Goal: Task Accomplishment & Management: Manage account settings

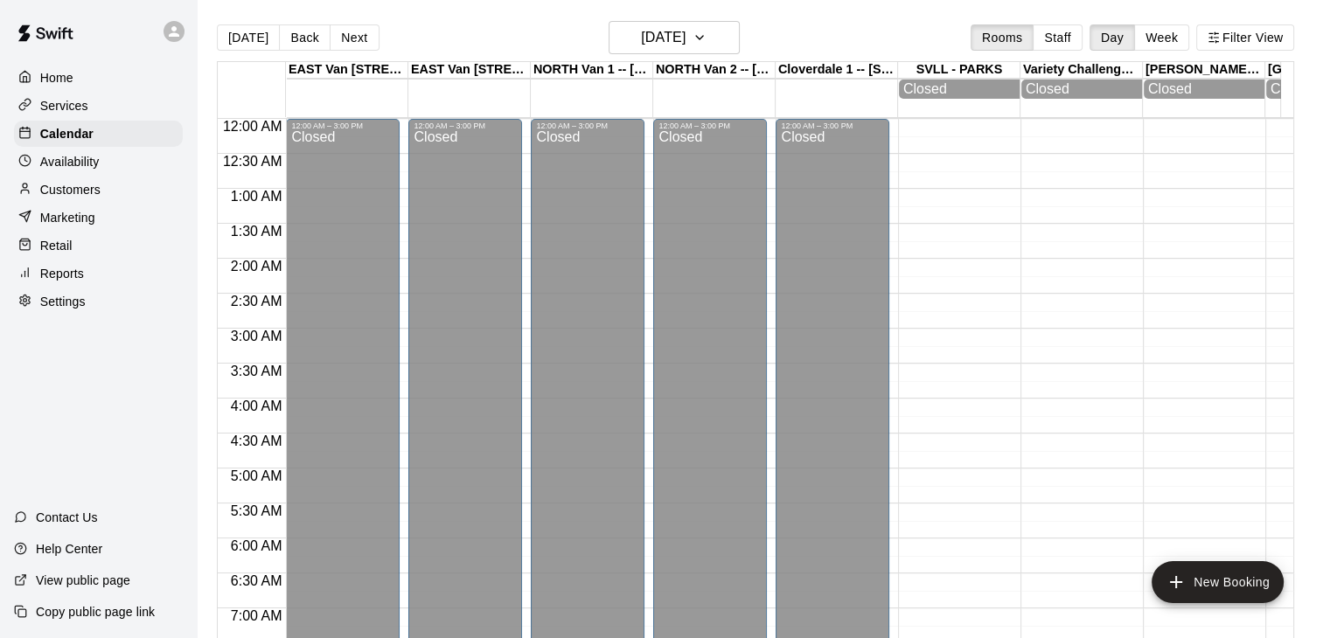
scroll to position [332, 0]
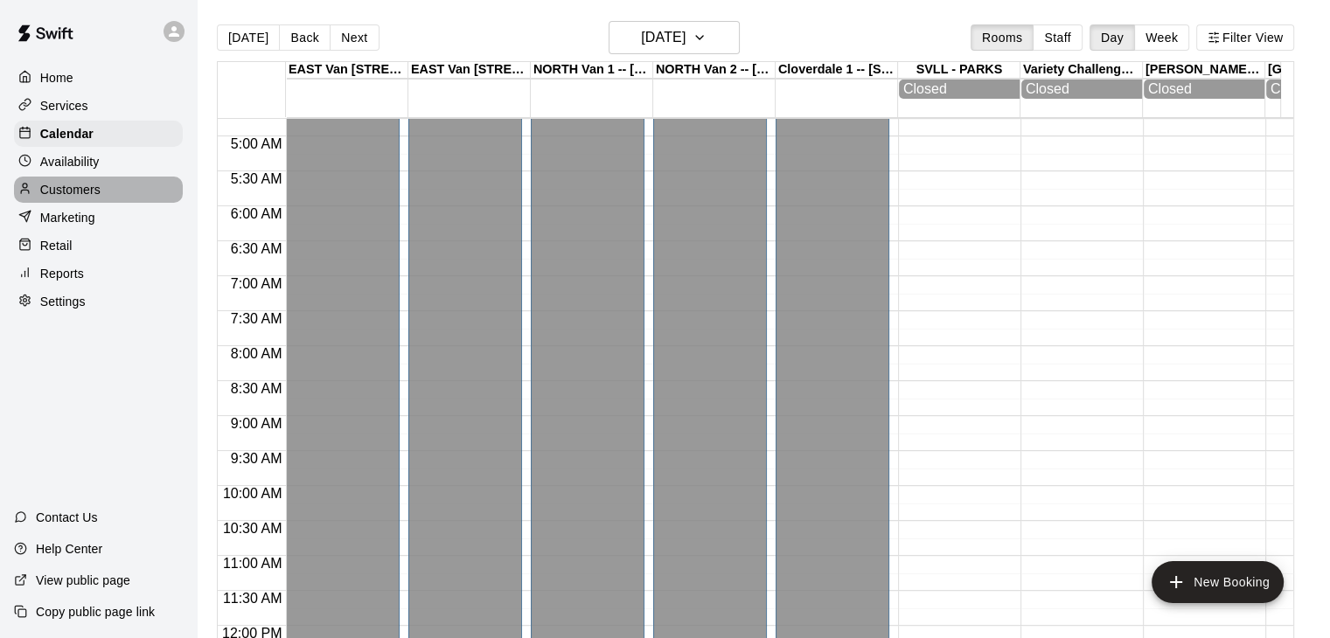
click at [105, 195] on div "Customers" at bounding box center [98, 190] width 169 height 26
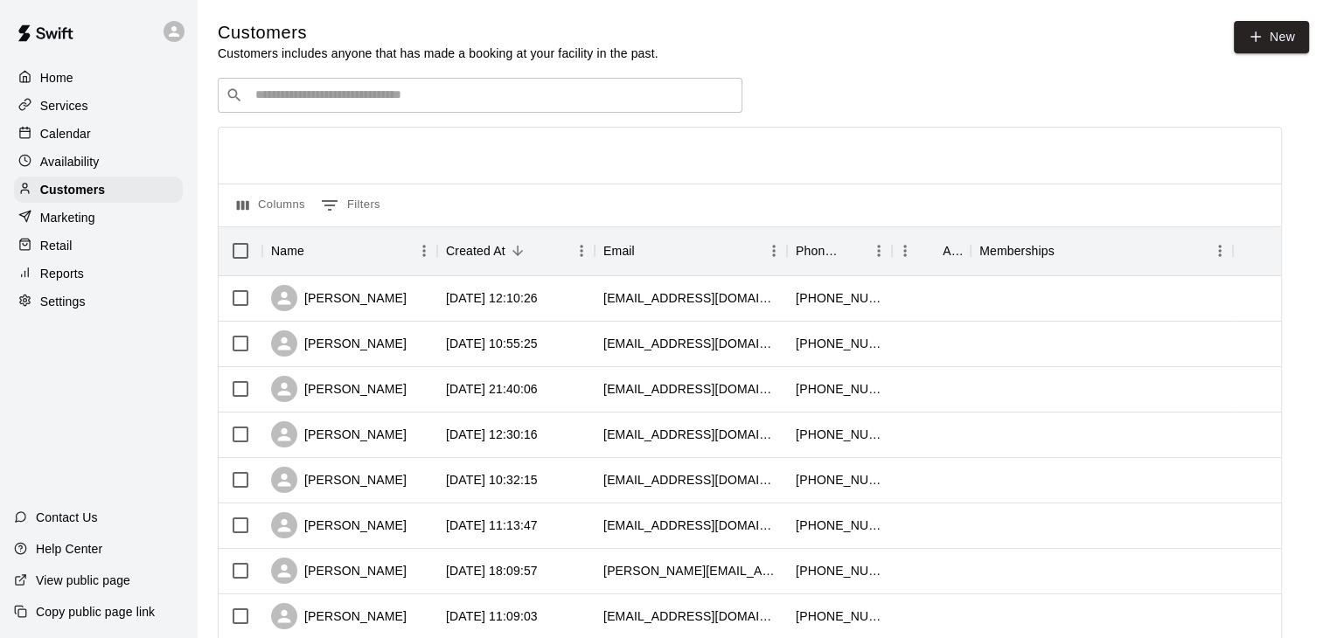
click at [111, 136] on div "Calendar" at bounding box center [98, 134] width 169 height 26
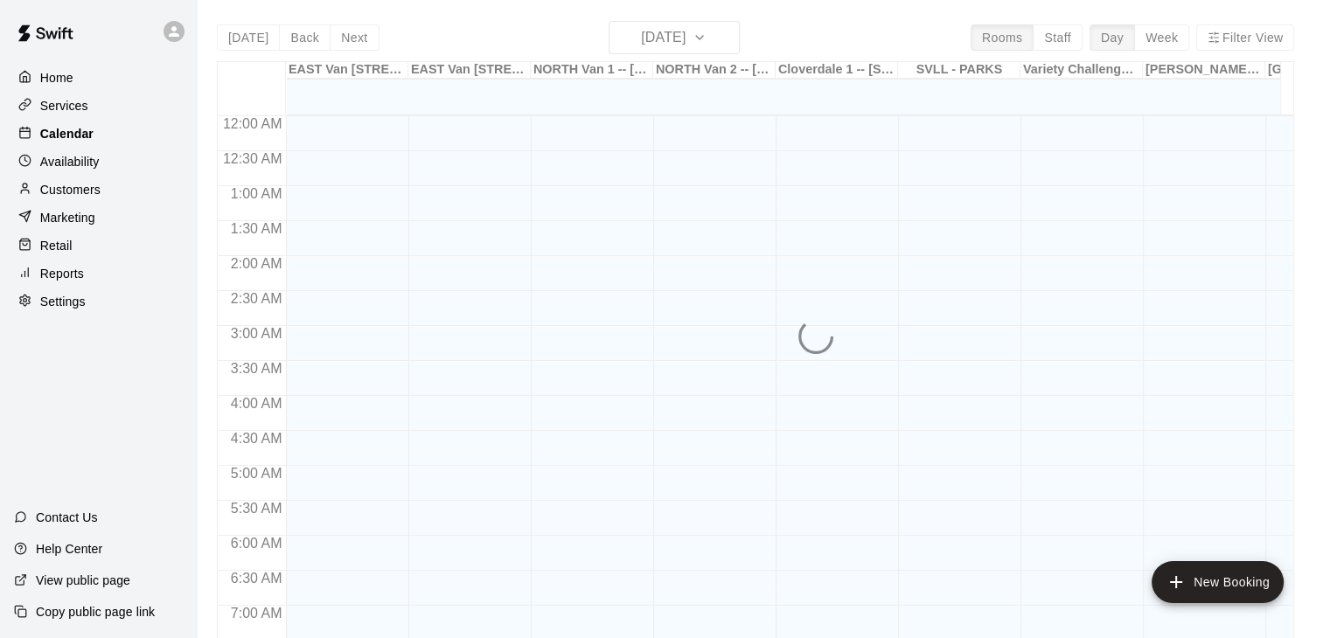
scroll to position [676, 0]
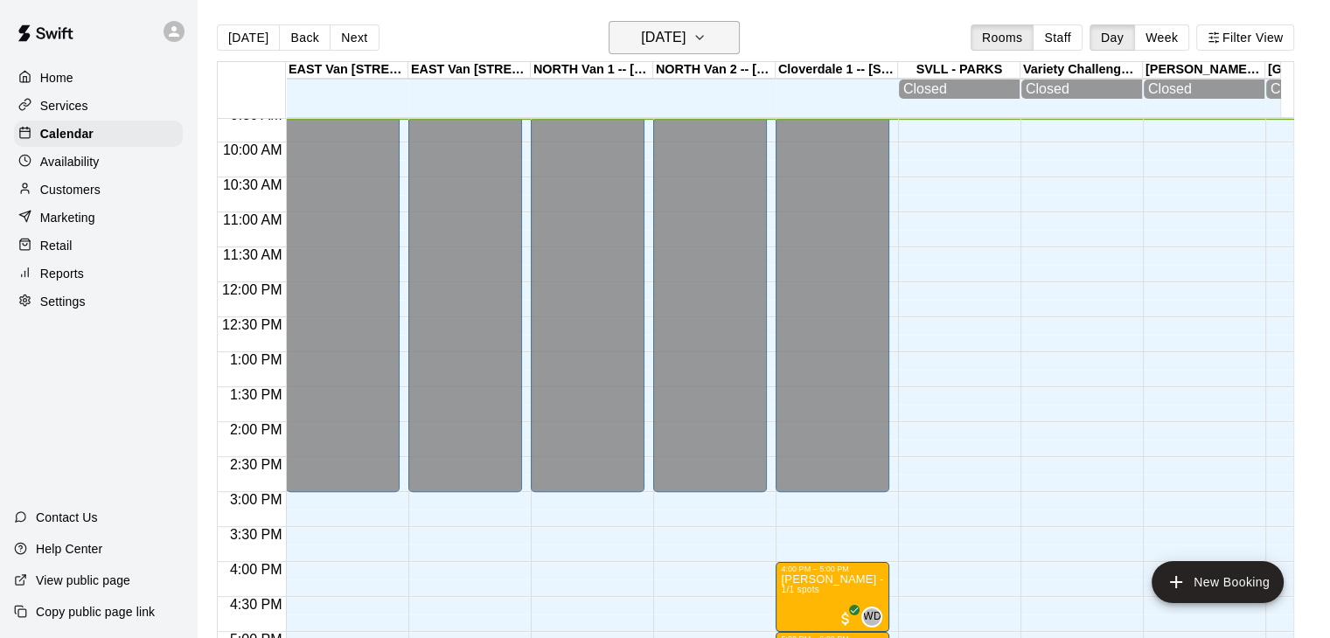
click at [703, 38] on icon "button" at bounding box center [699, 37] width 7 height 3
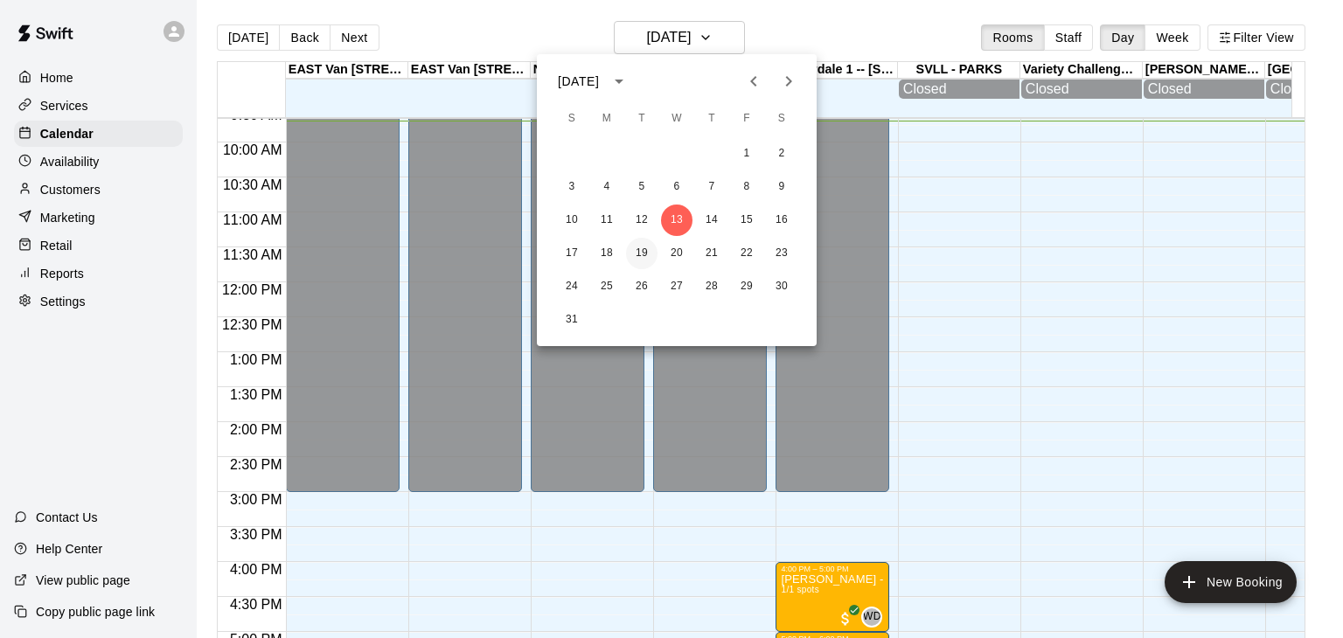
click at [642, 249] on button "19" at bounding box center [641, 253] width 31 height 31
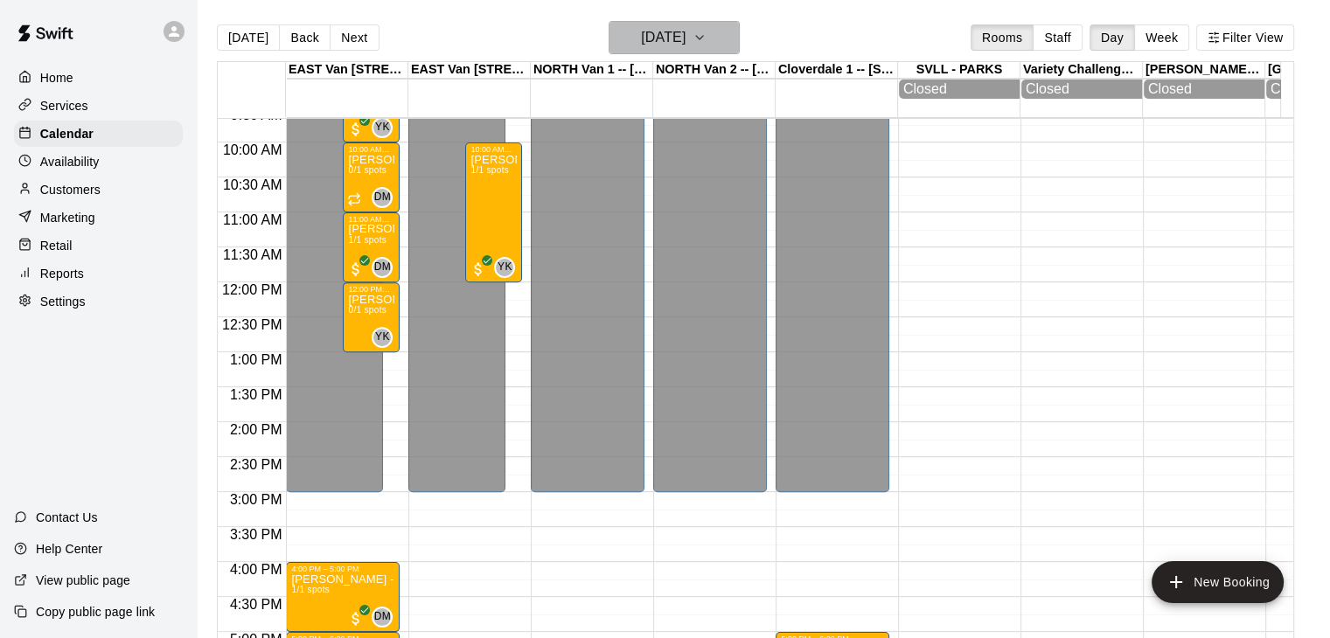
click at [706, 39] on icon "button" at bounding box center [699, 37] width 14 height 21
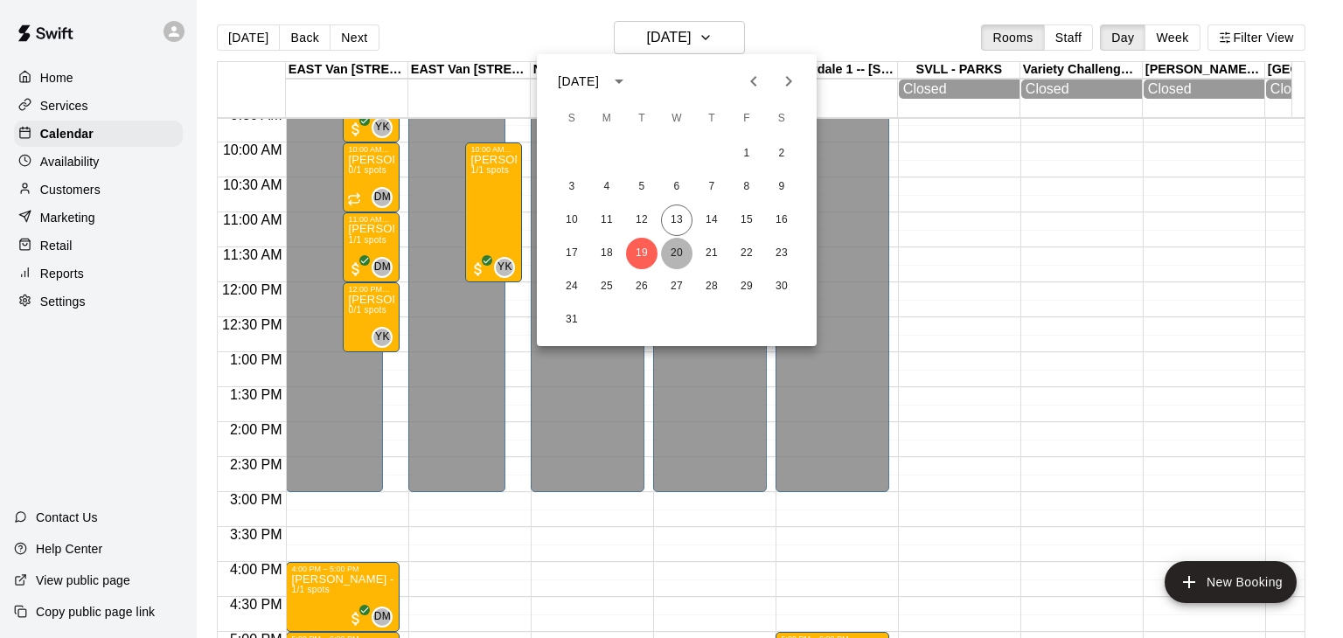
click at [678, 246] on button "20" at bounding box center [676, 253] width 31 height 31
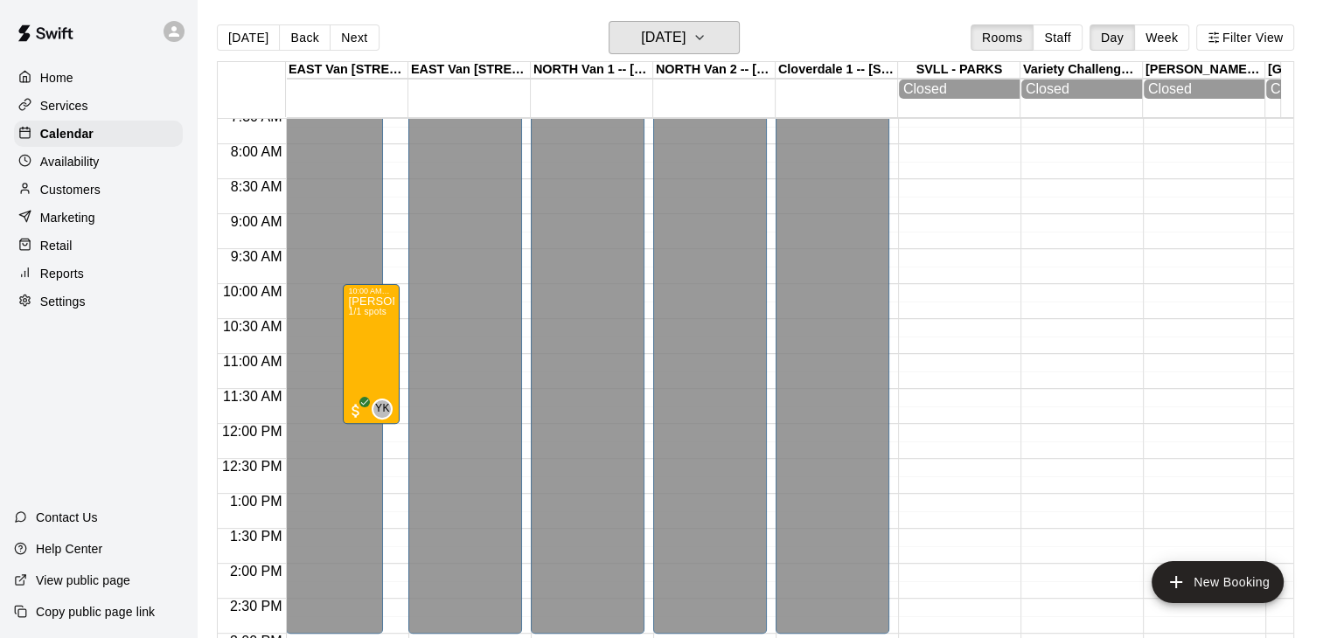
scroll to position [542, 0]
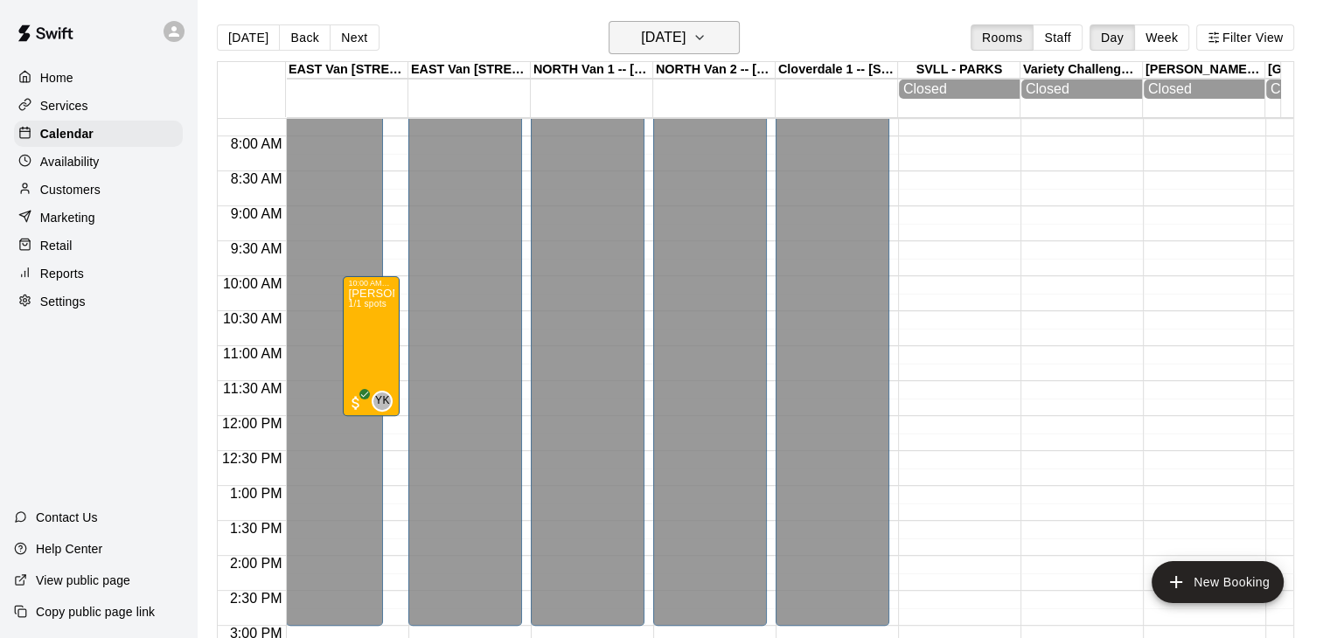
click at [706, 36] on icon "button" at bounding box center [699, 37] width 14 height 21
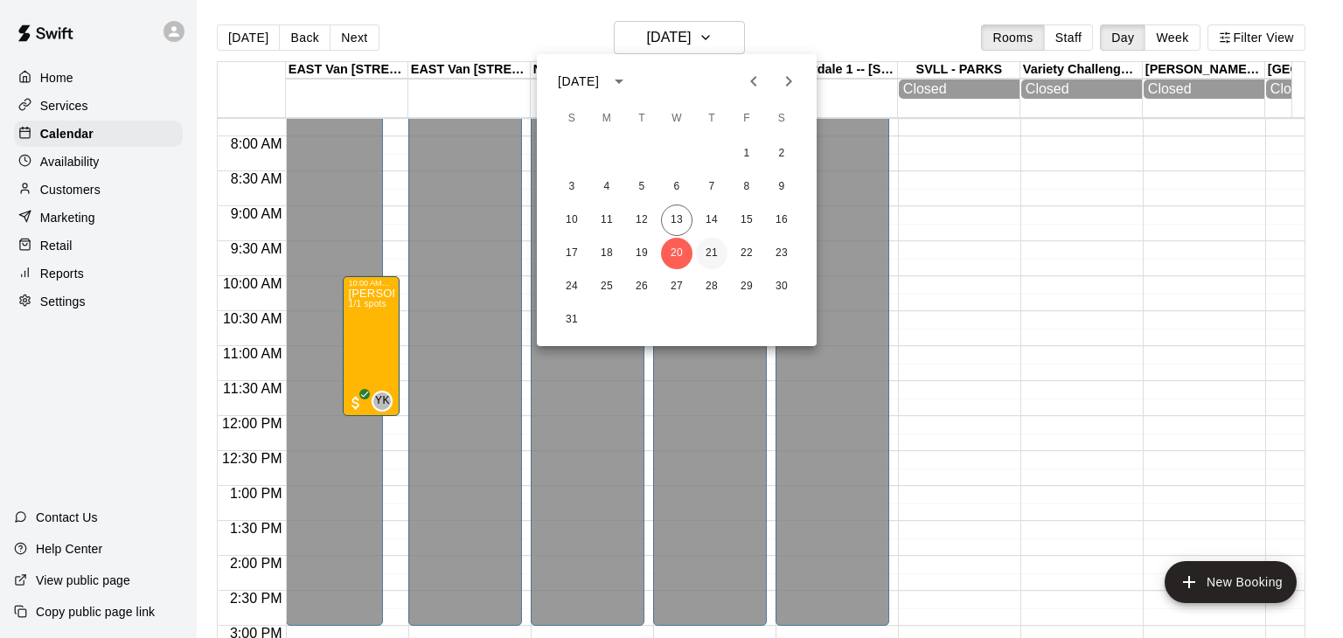
click at [705, 249] on button "21" at bounding box center [711, 253] width 31 height 31
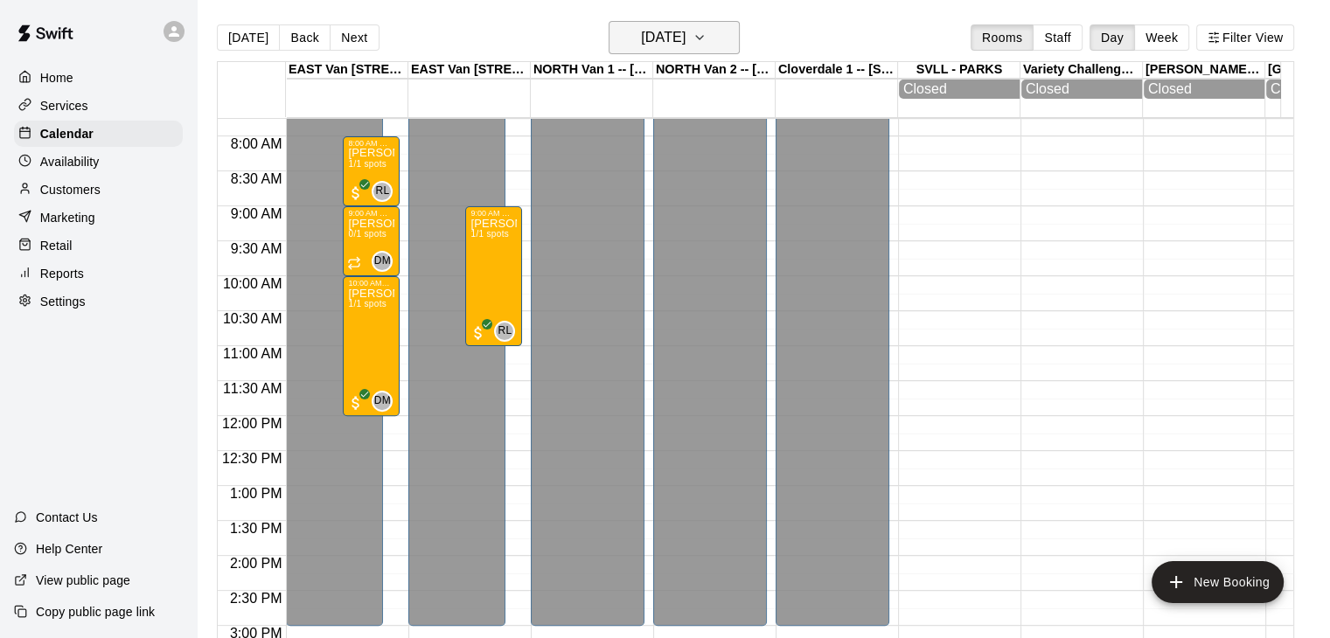
click at [703, 38] on icon "button" at bounding box center [699, 37] width 7 height 3
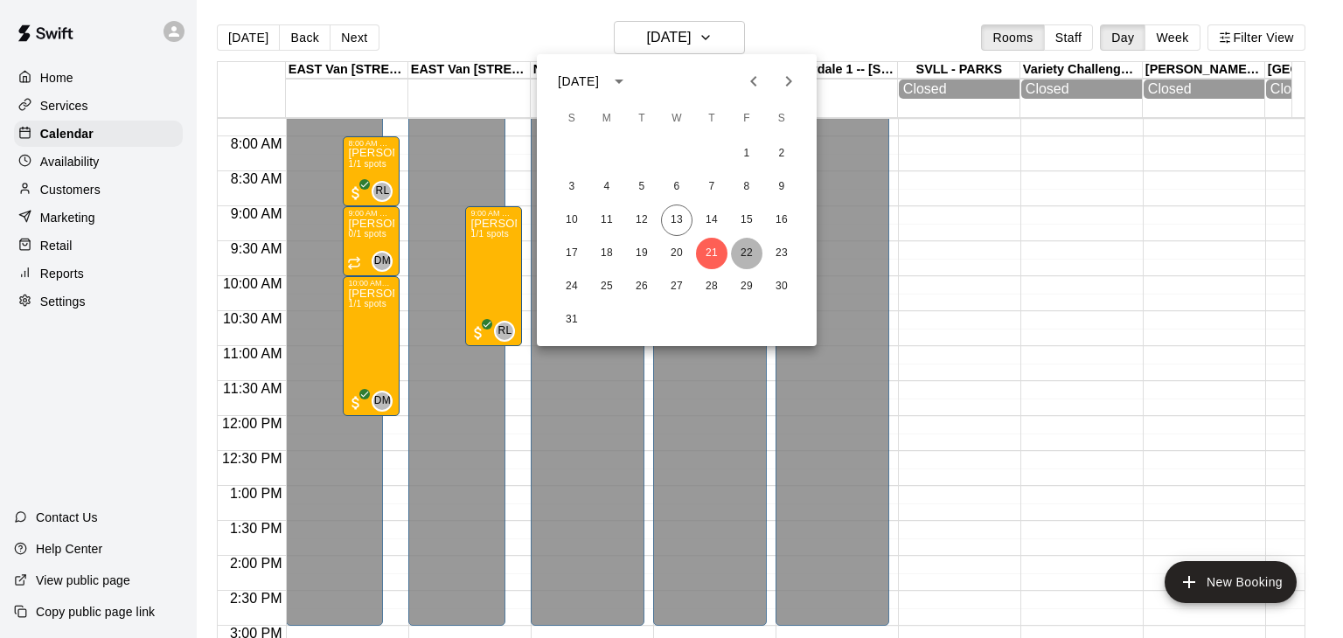
click at [745, 246] on button "22" at bounding box center [746, 253] width 31 height 31
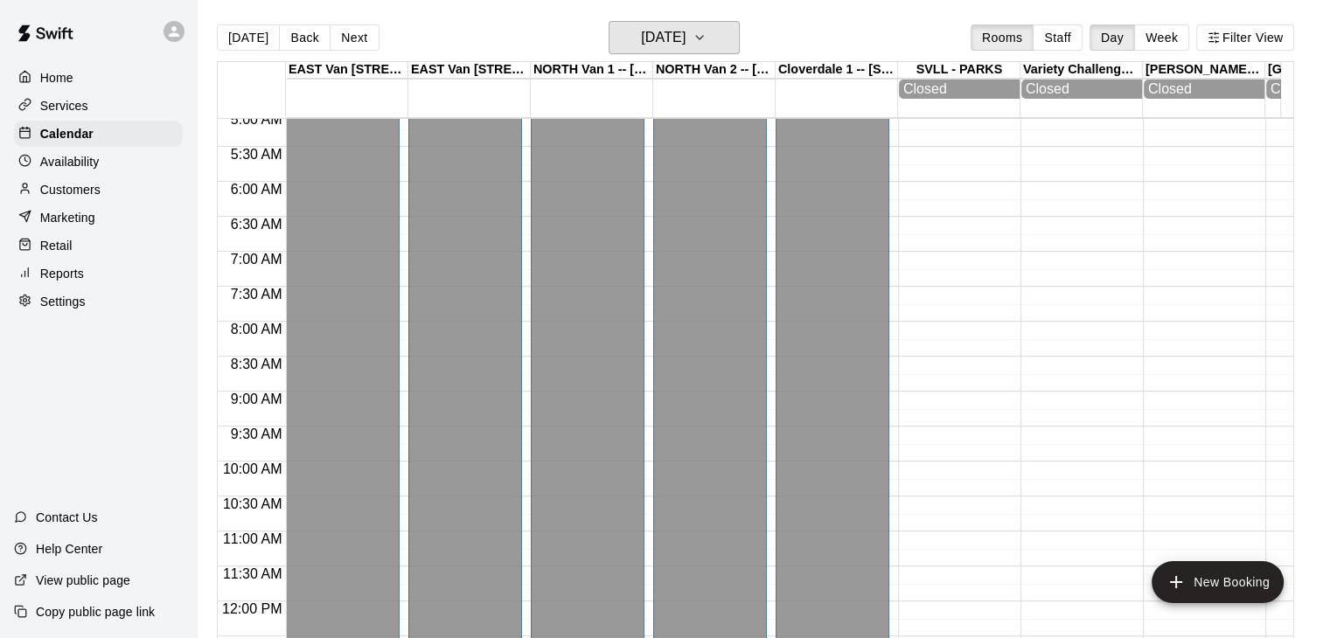
scroll to position [311, 0]
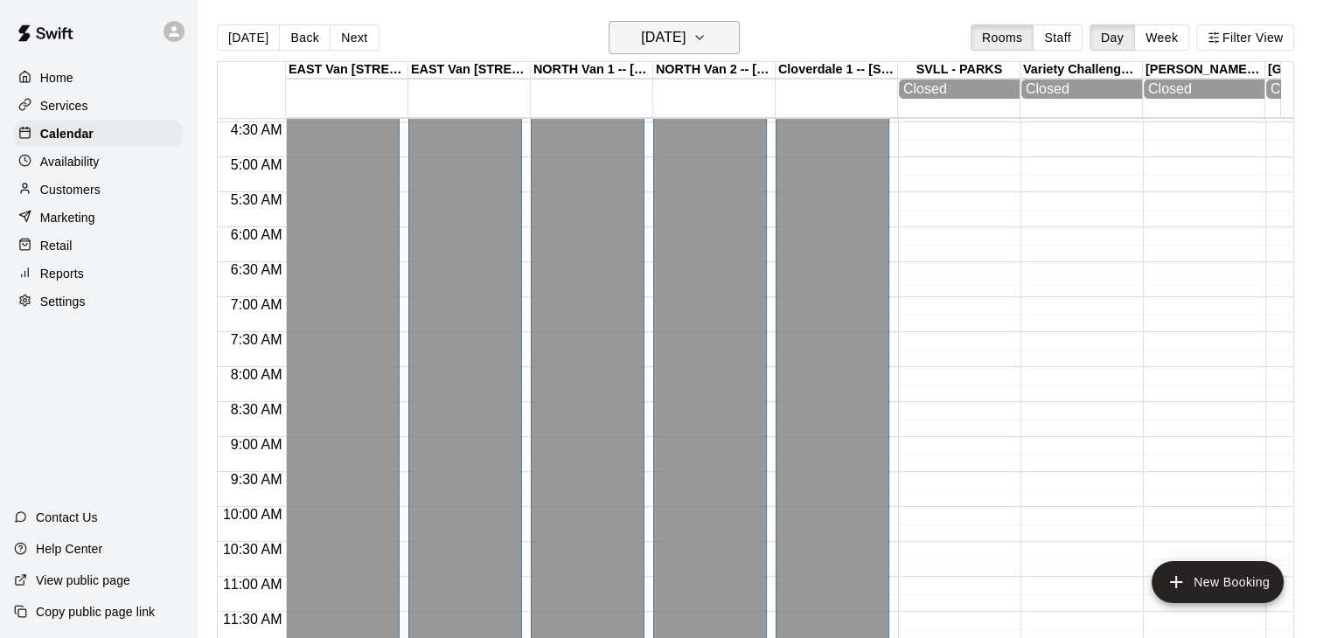
click at [706, 36] on icon "button" at bounding box center [699, 37] width 14 height 21
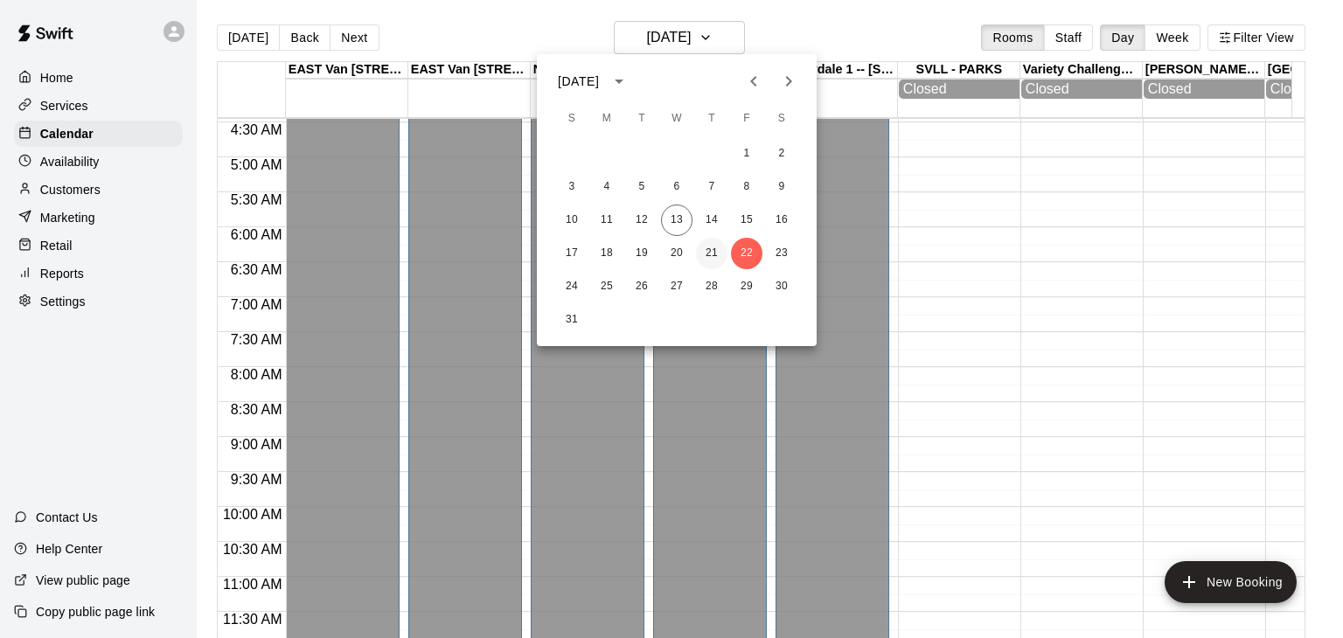
click at [712, 246] on button "21" at bounding box center [711, 253] width 31 height 31
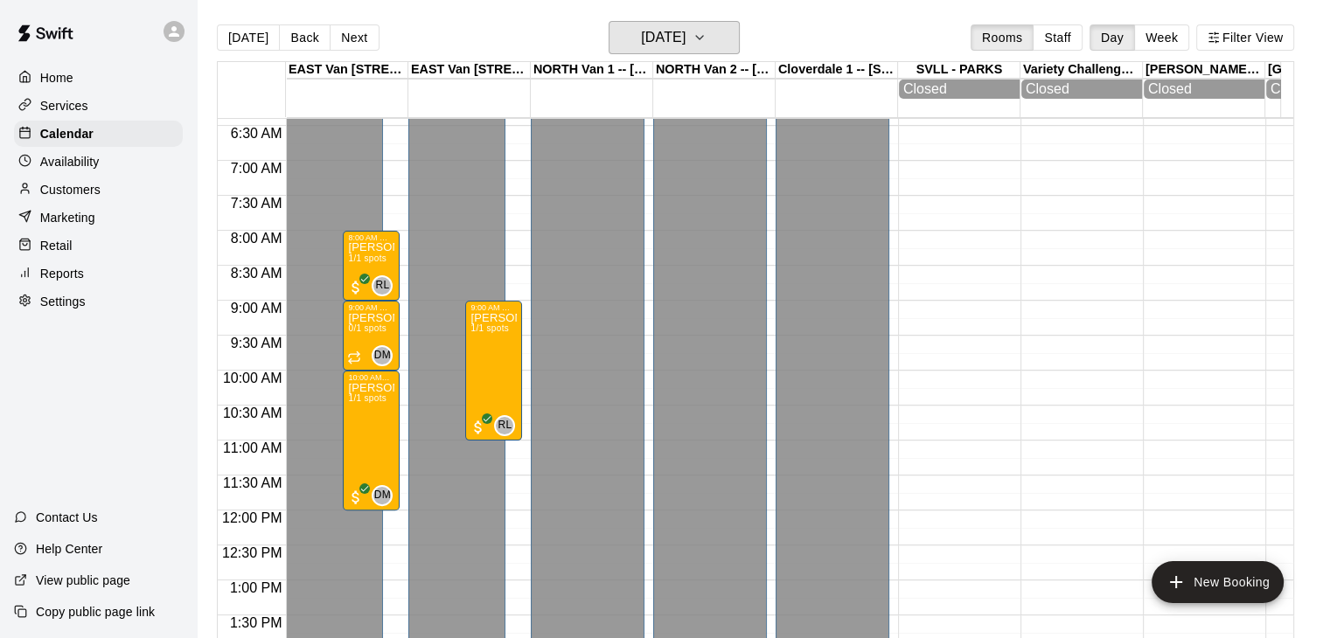
scroll to position [511, 0]
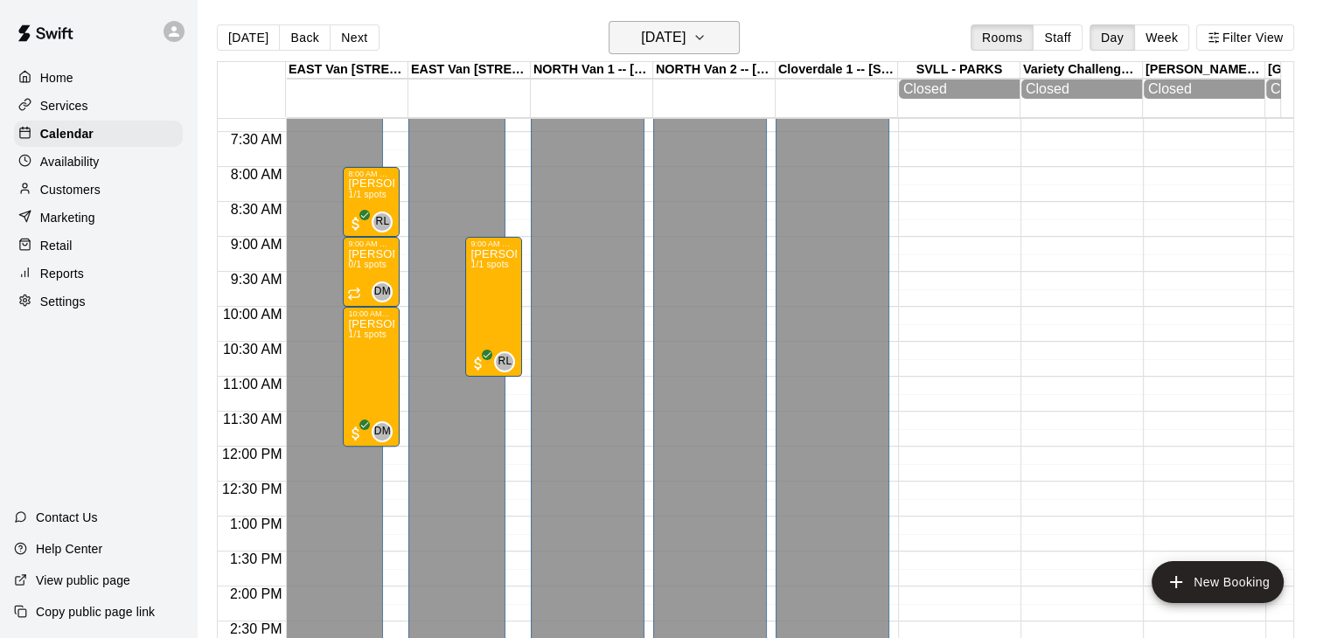
click at [706, 40] on icon "button" at bounding box center [699, 37] width 14 height 21
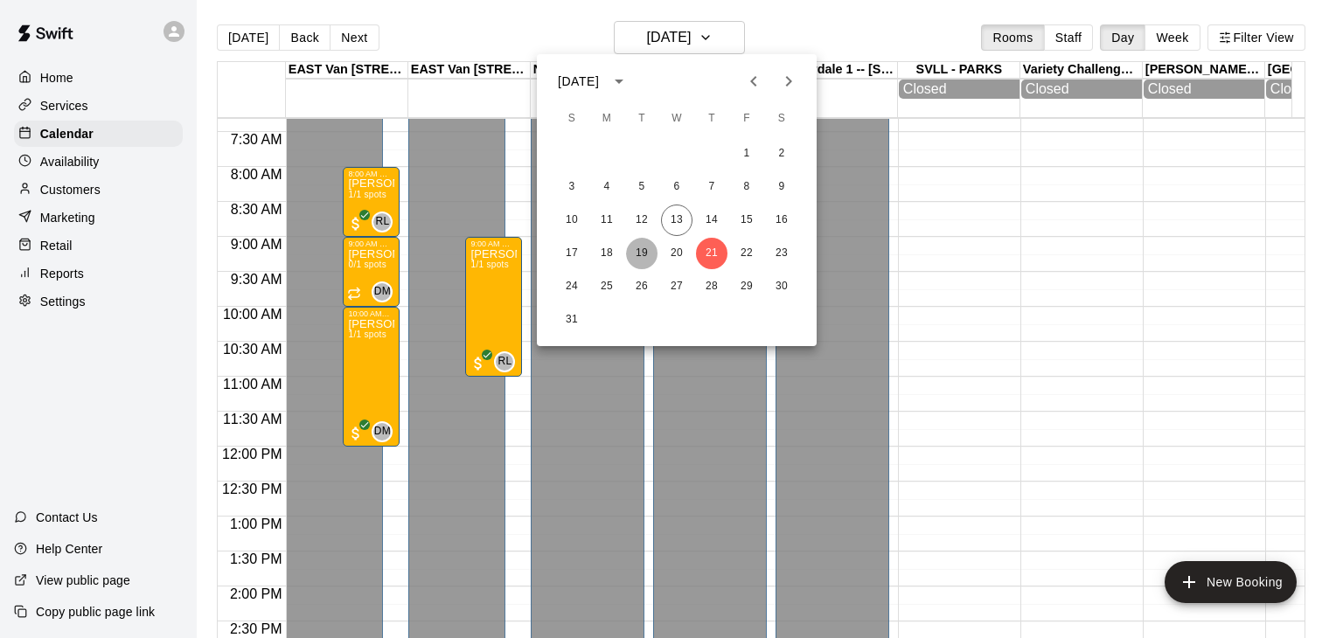
click at [637, 249] on button "19" at bounding box center [641, 253] width 31 height 31
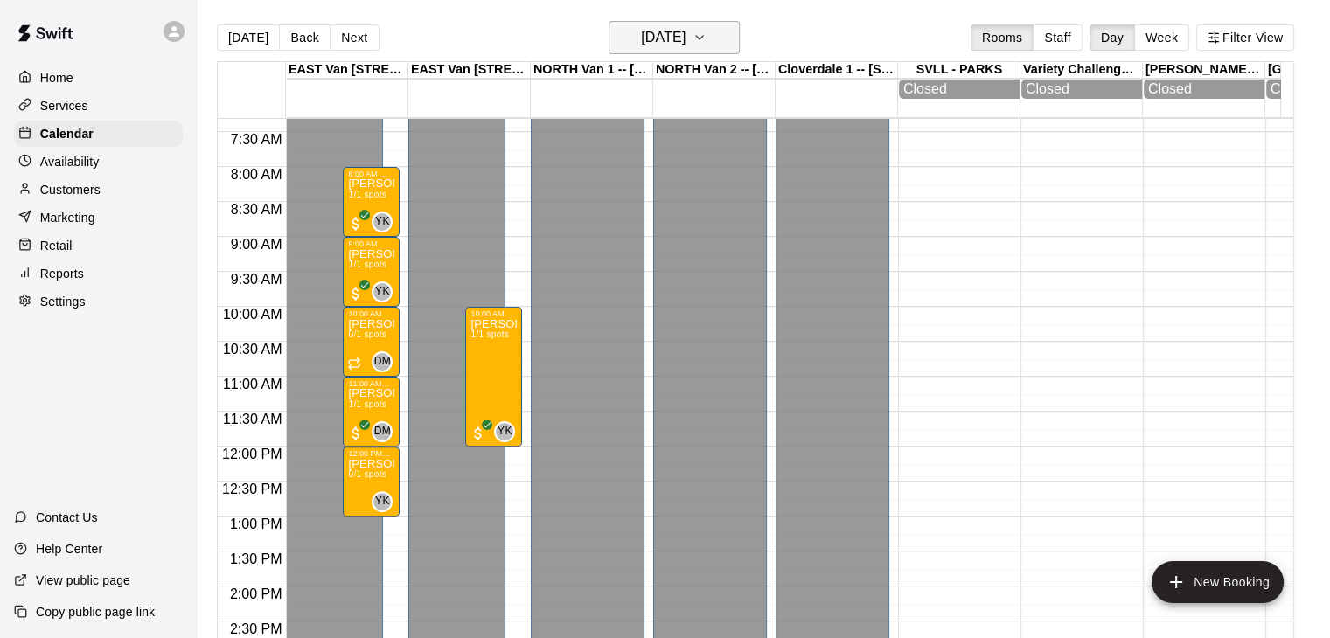
click at [706, 36] on icon "button" at bounding box center [699, 37] width 14 height 21
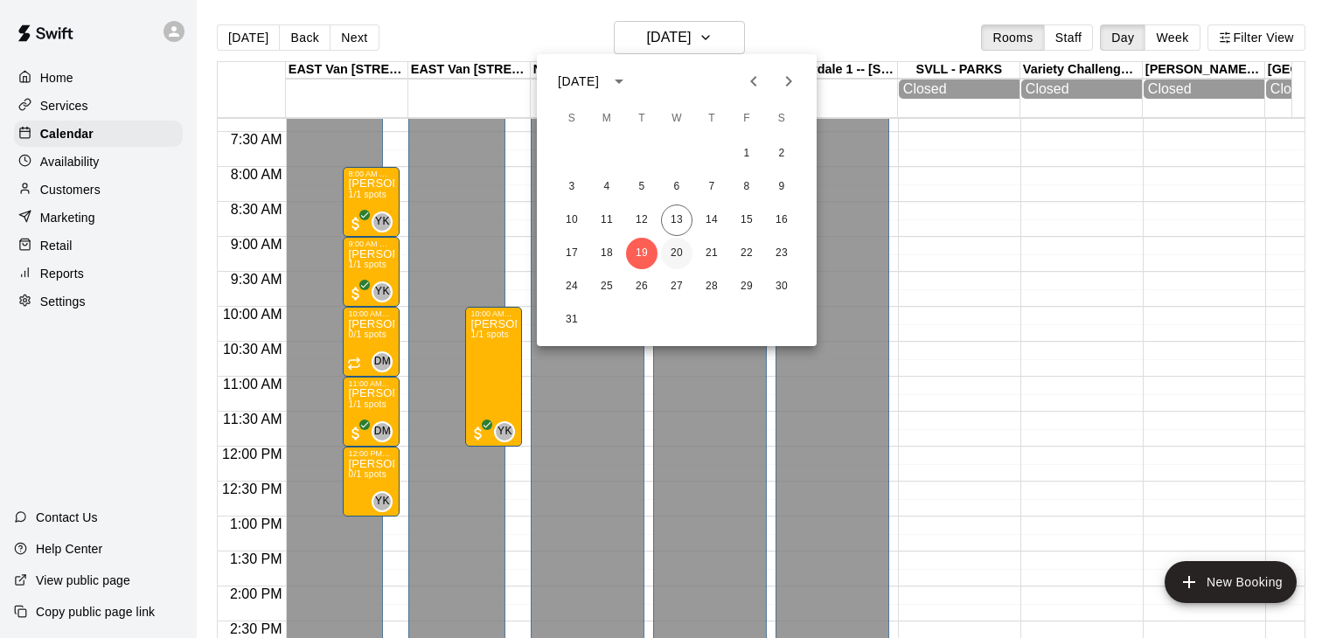
click at [674, 253] on button "20" at bounding box center [676, 253] width 31 height 31
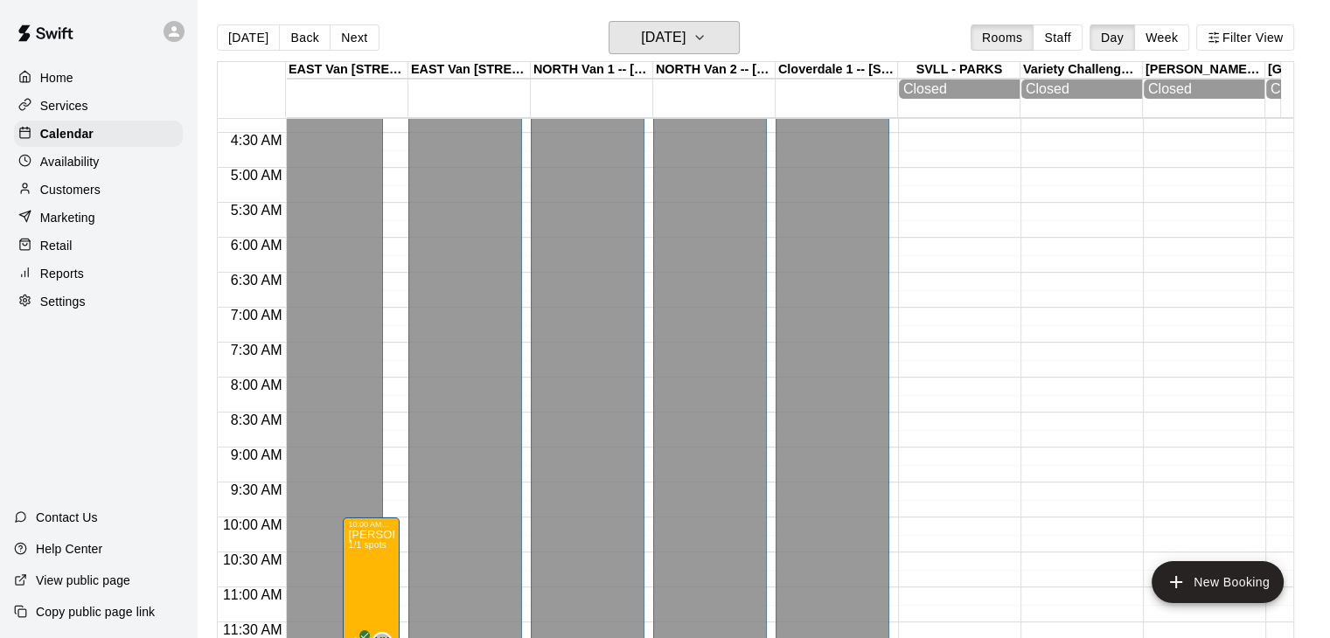
scroll to position [356, 0]
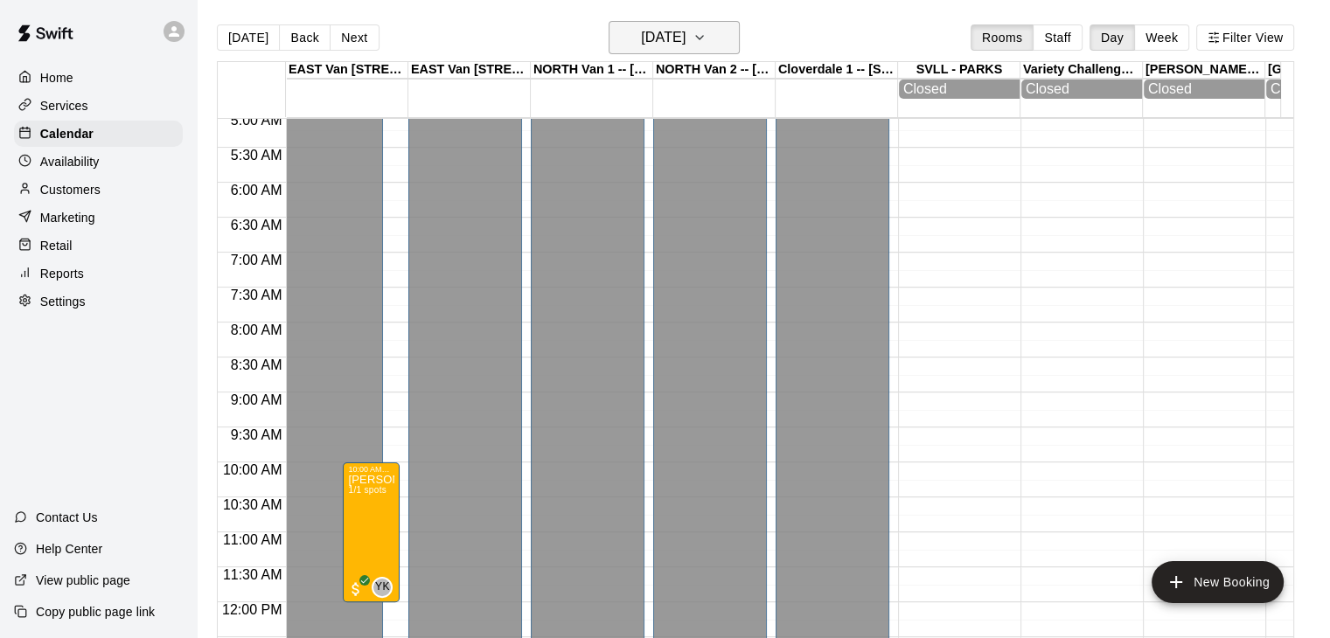
click at [706, 37] on icon "button" at bounding box center [699, 37] width 14 height 21
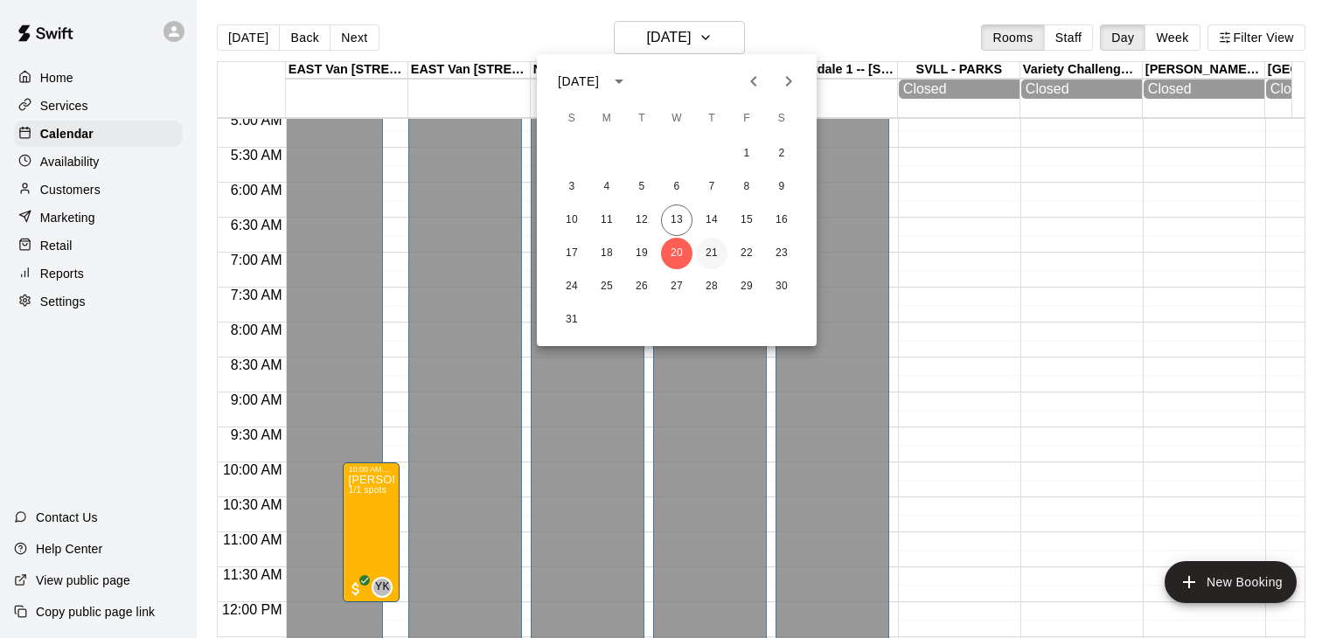
click at [714, 253] on button "21" at bounding box center [711, 253] width 31 height 31
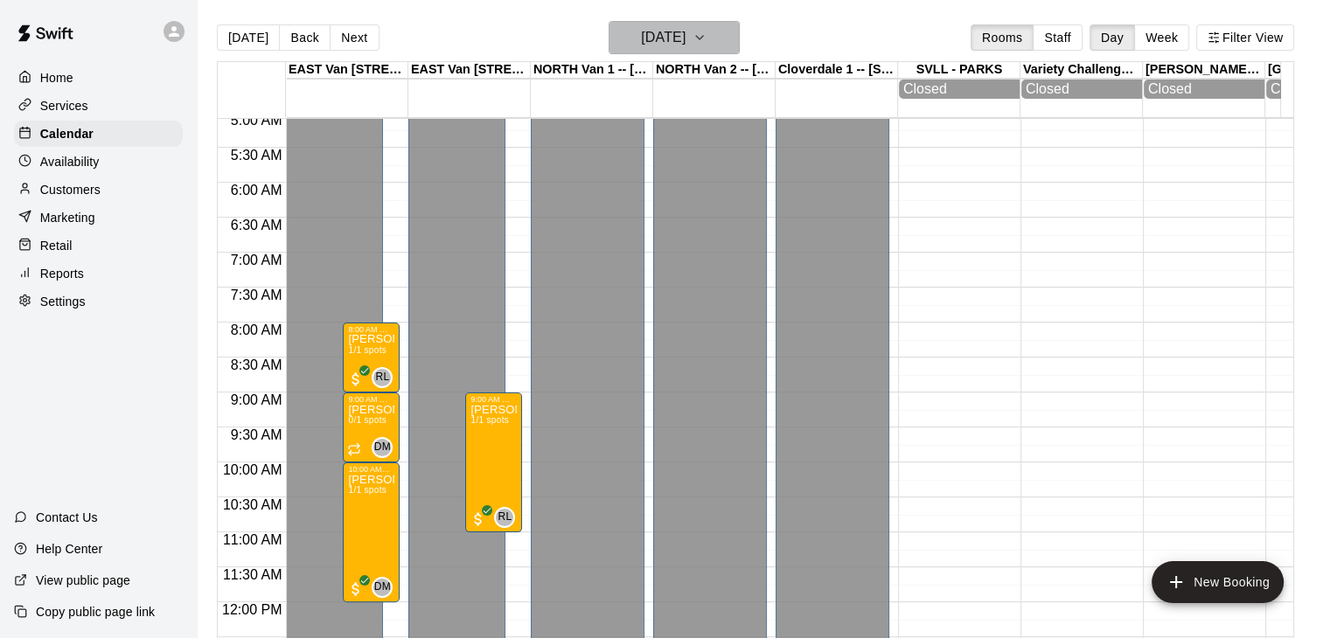
click at [706, 43] on icon "button" at bounding box center [699, 37] width 14 height 21
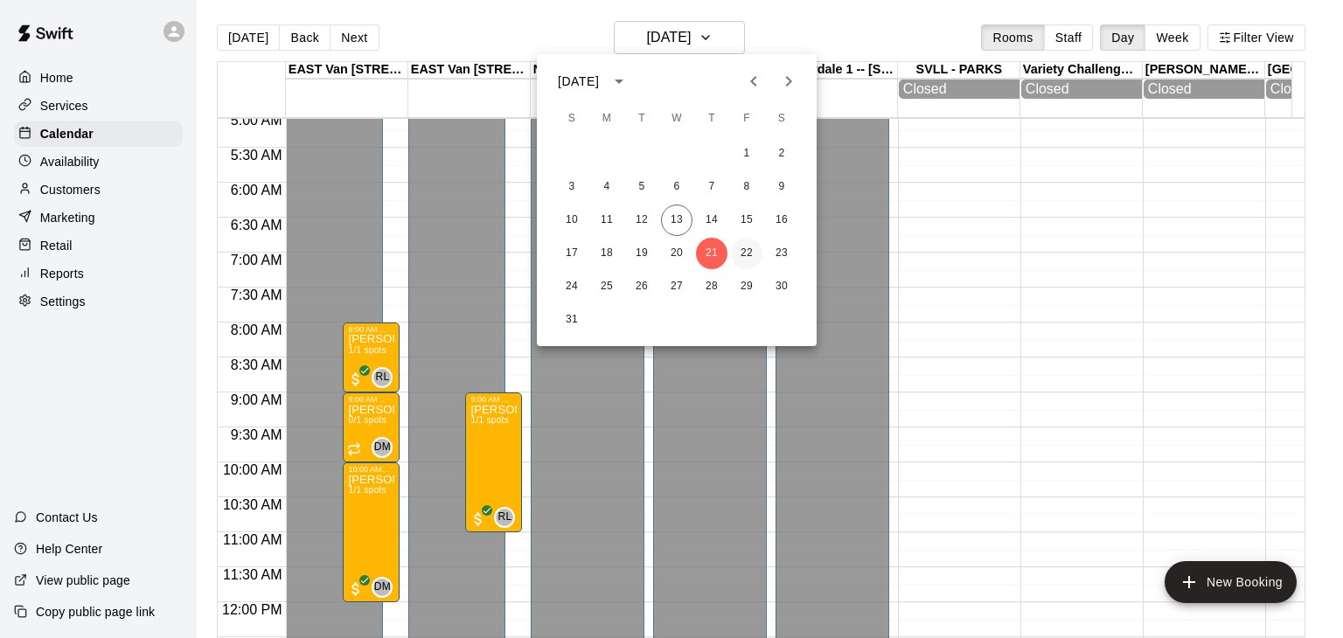
click at [743, 261] on button "22" at bounding box center [746, 253] width 31 height 31
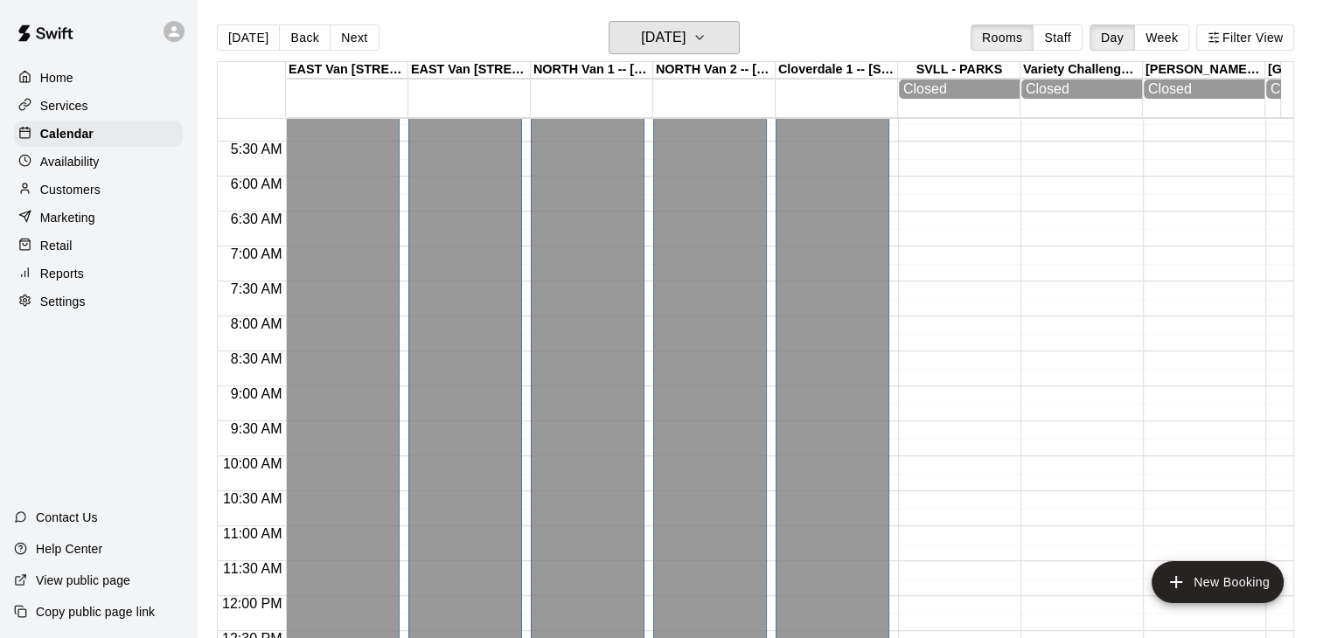
scroll to position [391, 0]
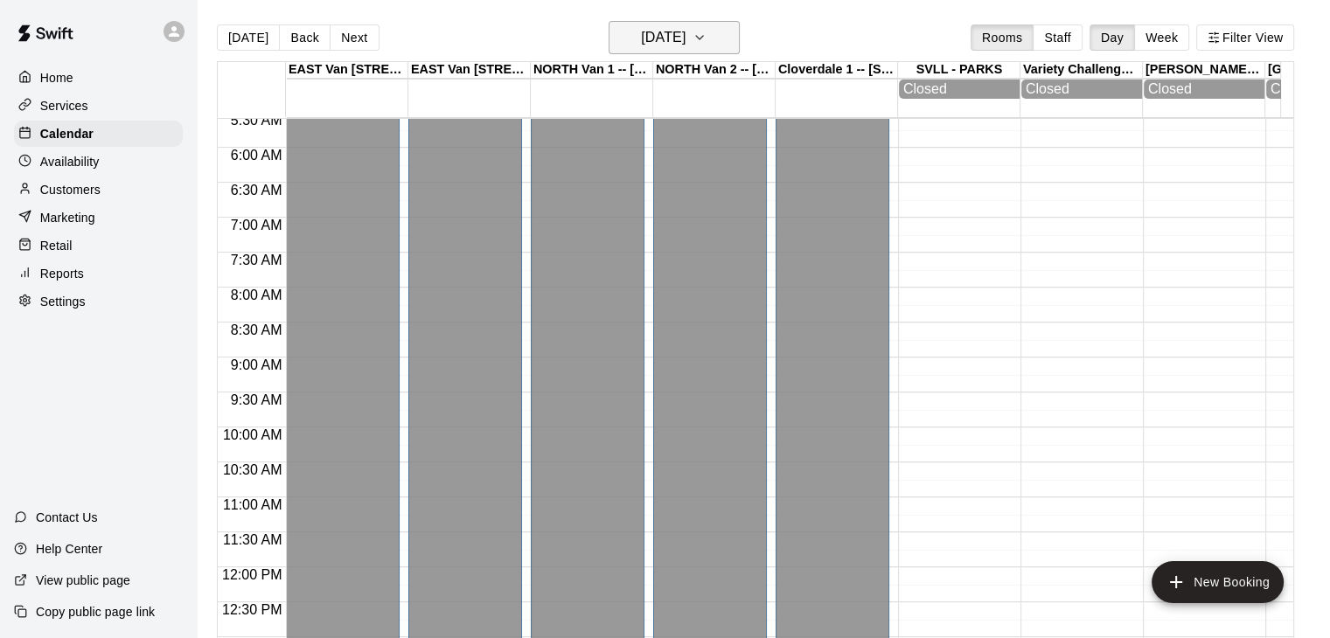
click at [706, 31] on icon "button" at bounding box center [699, 37] width 14 height 21
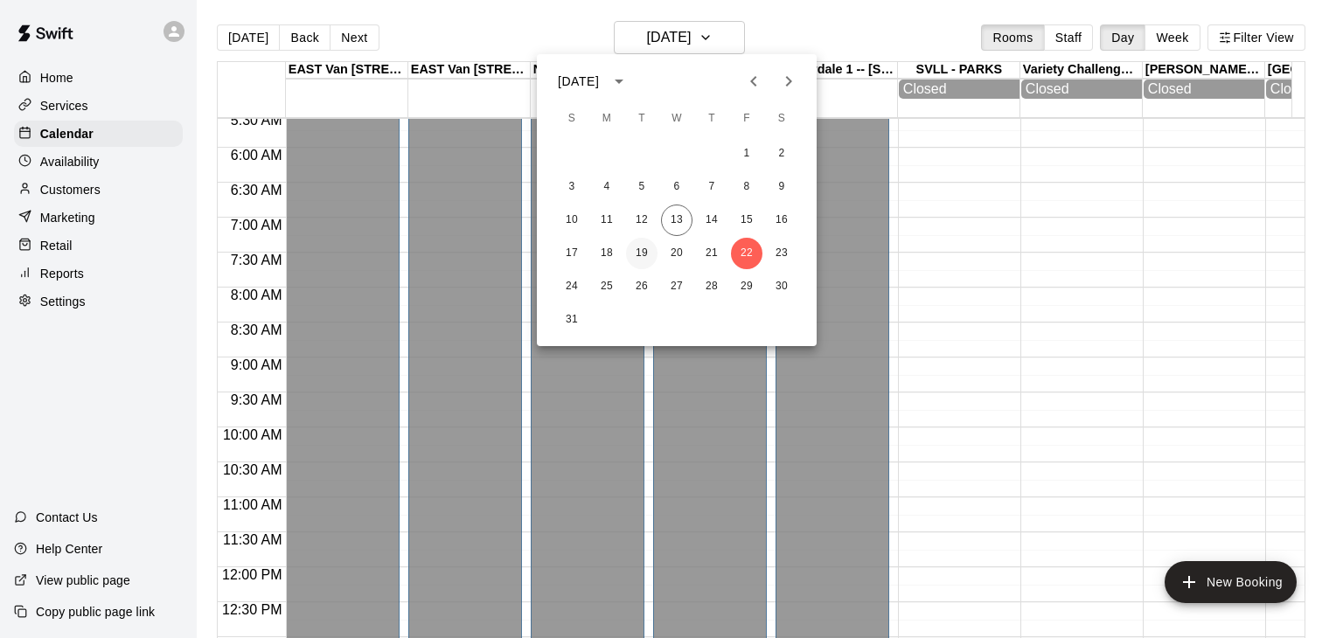
click at [640, 251] on button "19" at bounding box center [641, 253] width 31 height 31
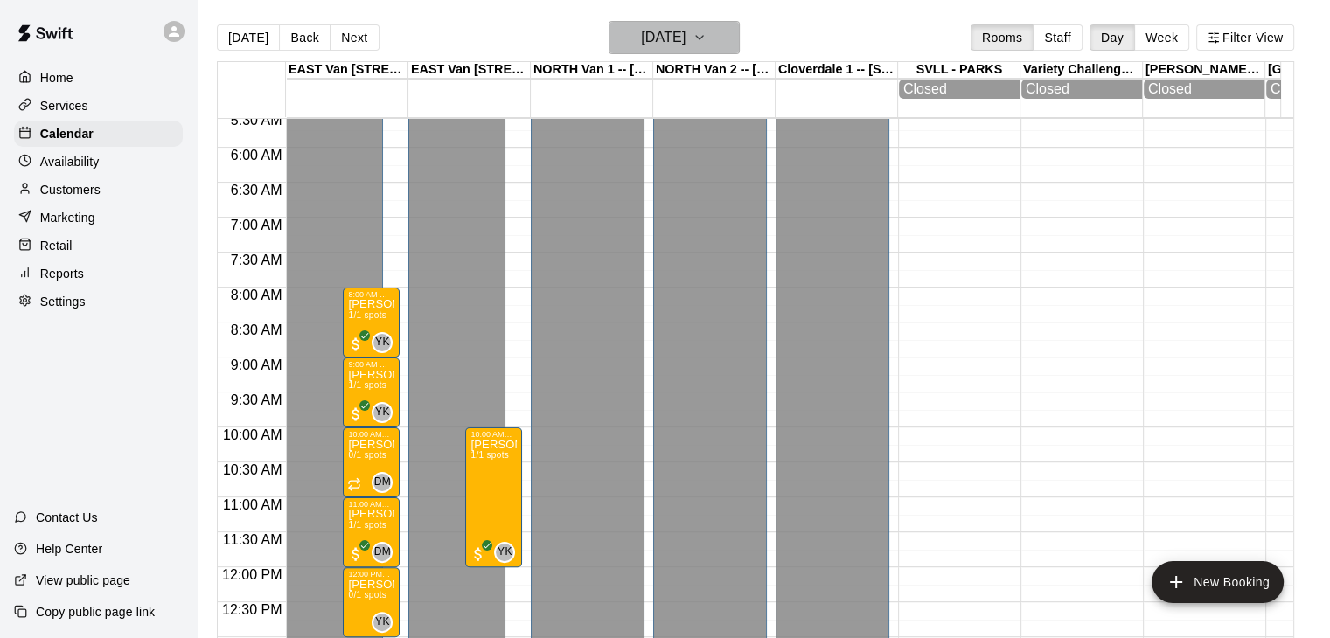
click at [706, 43] on icon "button" at bounding box center [699, 37] width 14 height 21
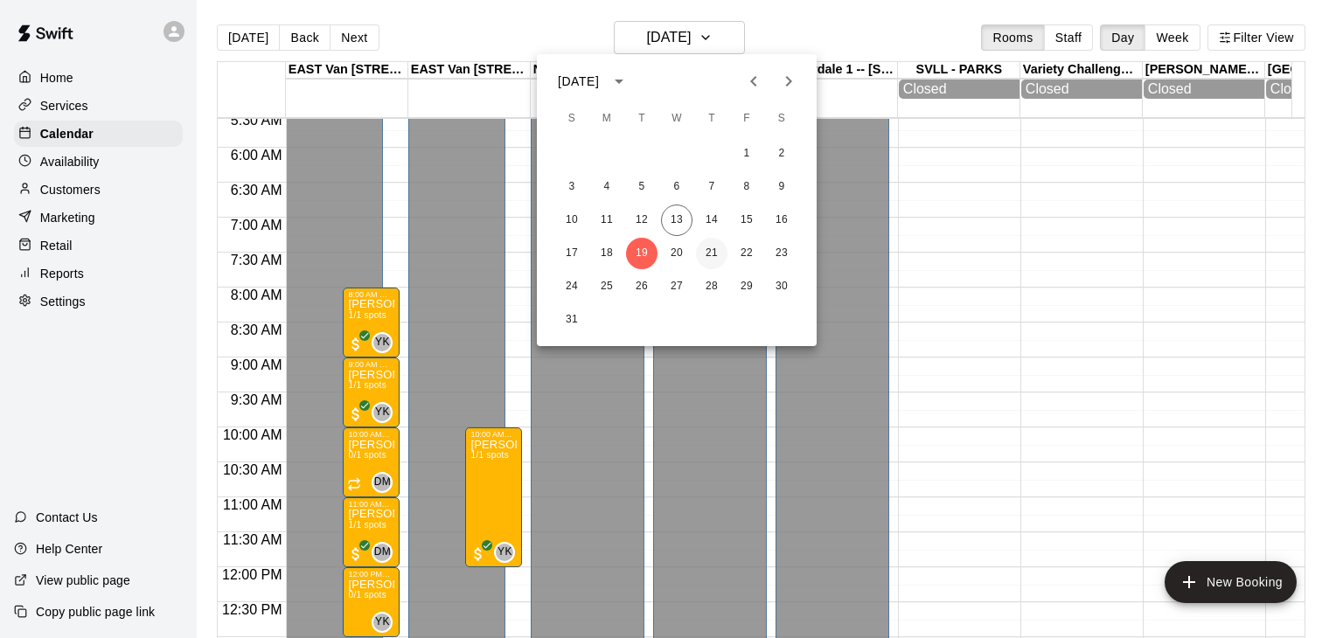
click at [711, 252] on button "21" at bounding box center [711, 253] width 31 height 31
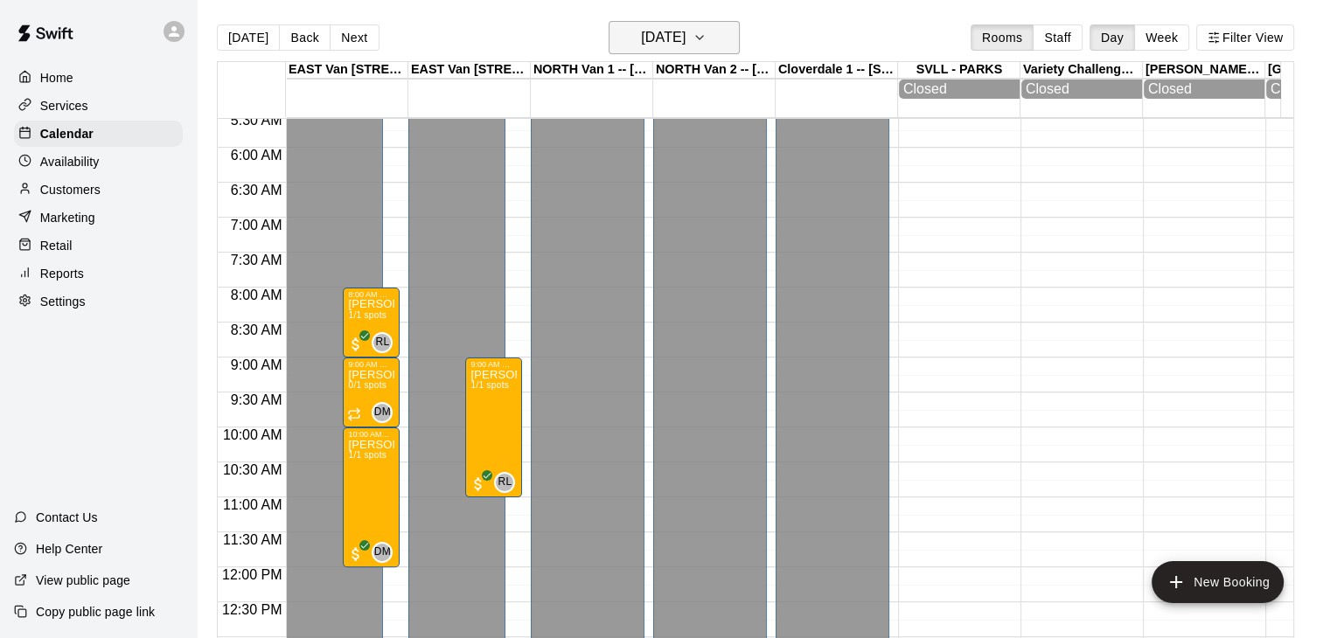
click at [706, 38] on icon "button" at bounding box center [699, 37] width 14 height 21
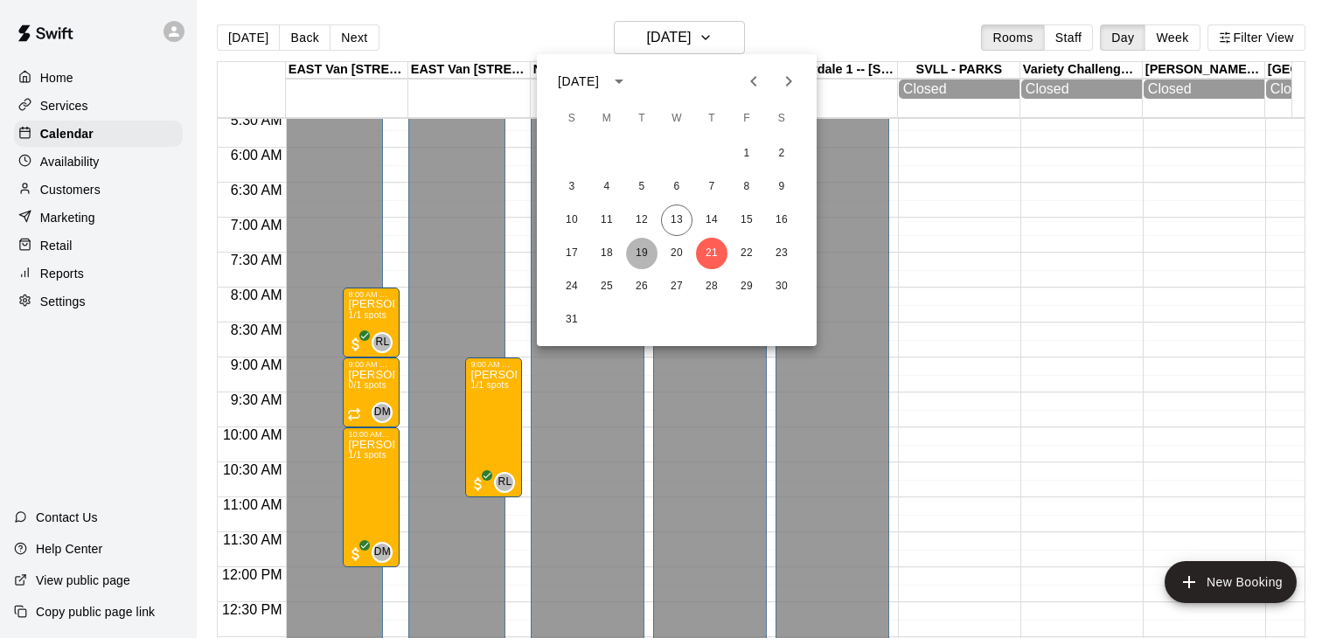
click at [642, 258] on button "19" at bounding box center [641, 253] width 31 height 31
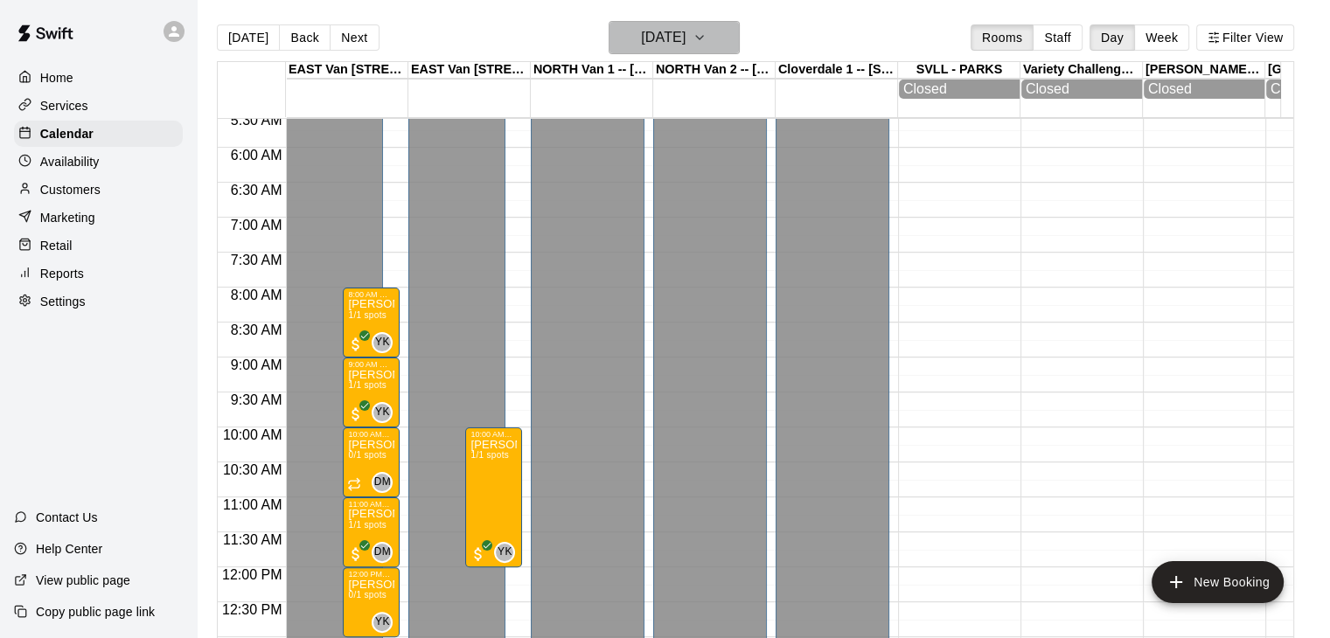
click at [706, 39] on icon "button" at bounding box center [699, 37] width 14 height 21
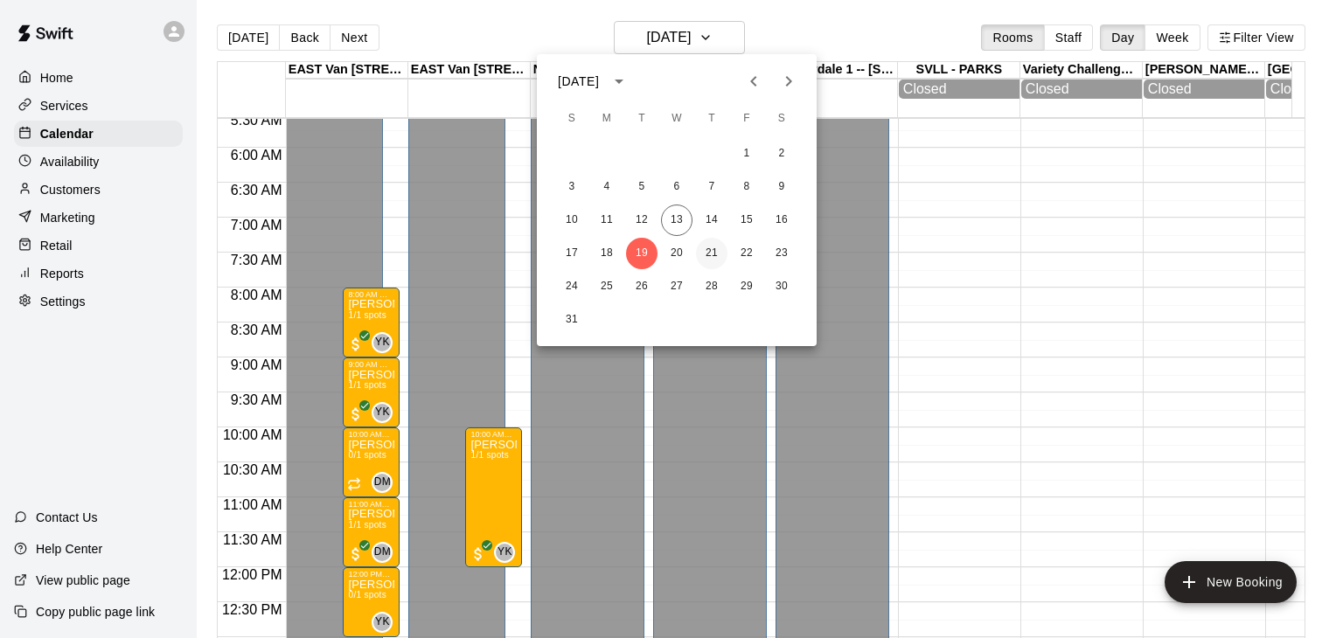
click at [708, 252] on button "21" at bounding box center [711, 253] width 31 height 31
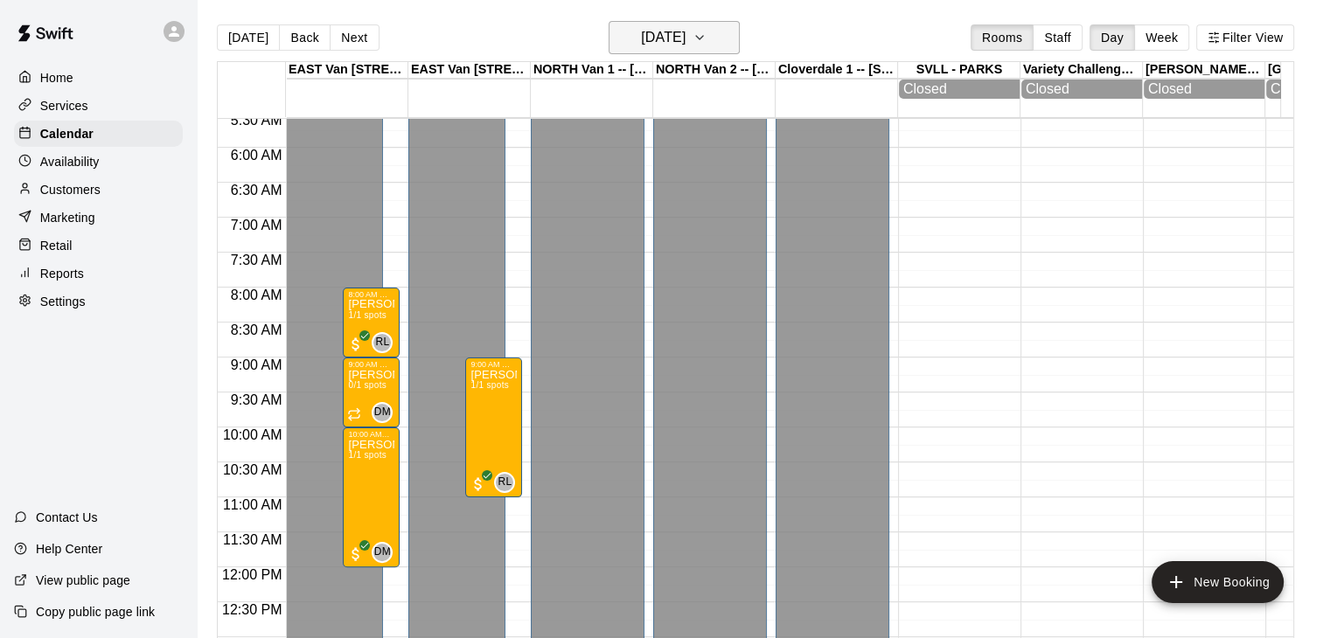
click at [706, 32] on icon "button" at bounding box center [699, 37] width 14 height 21
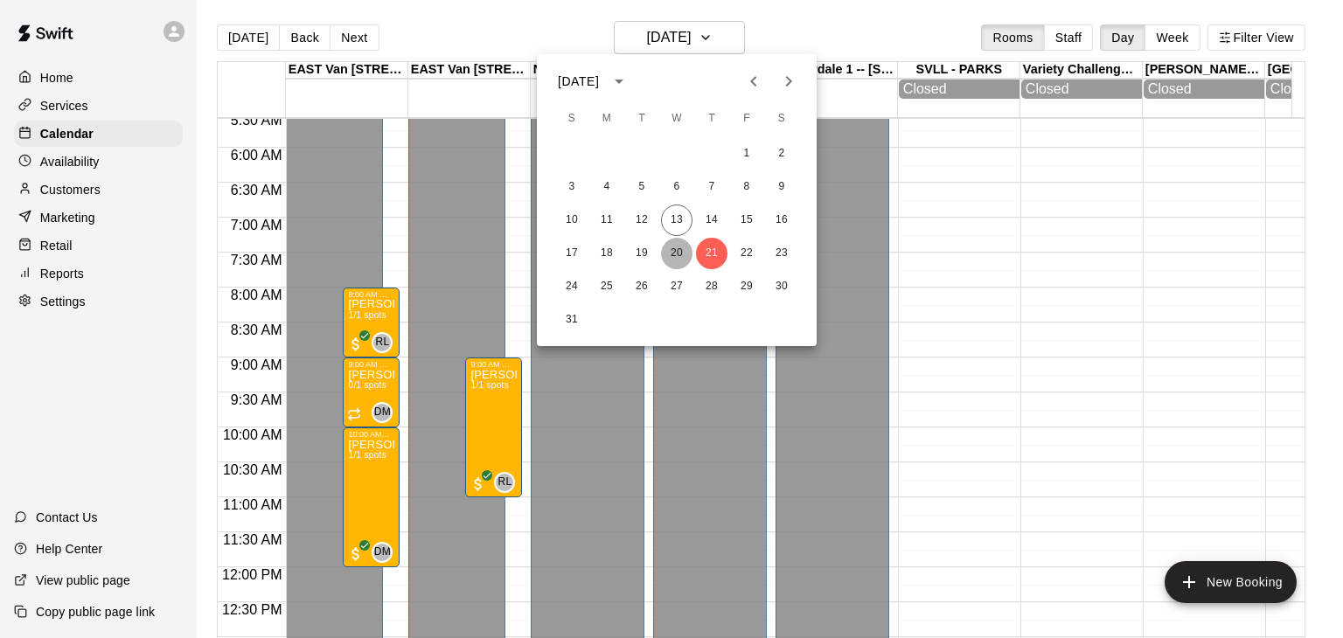
click at [676, 248] on button "20" at bounding box center [676, 253] width 31 height 31
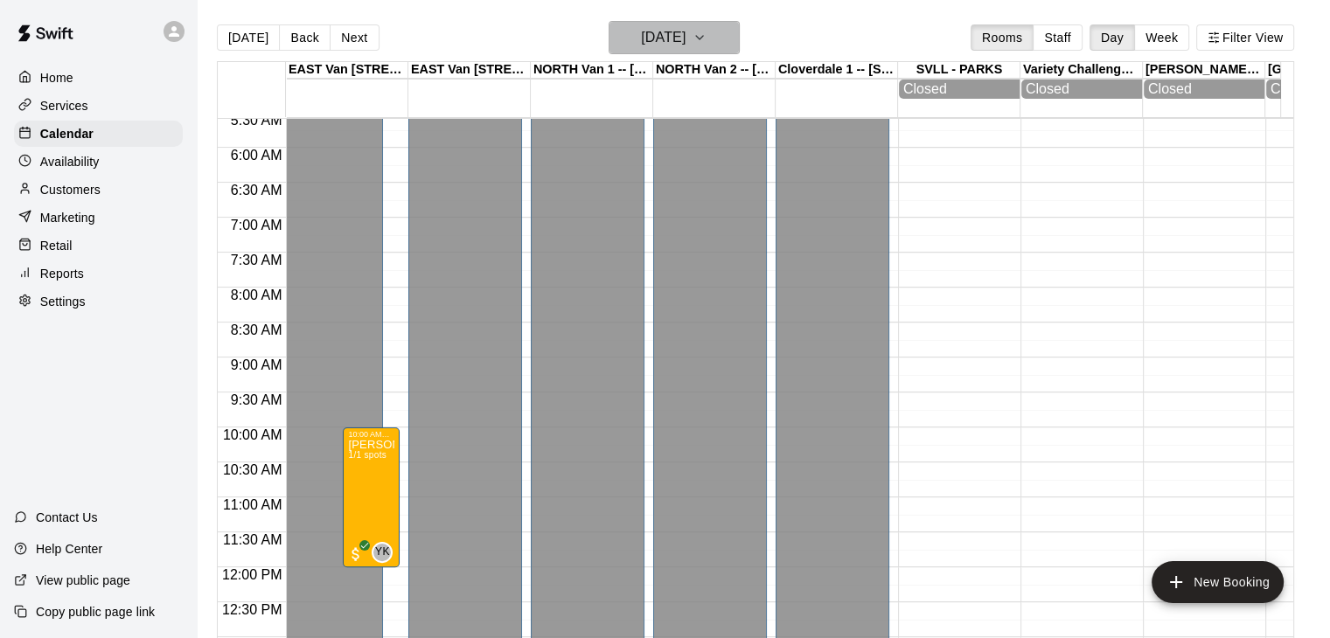
click at [706, 34] on icon "button" at bounding box center [699, 37] width 14 height 21
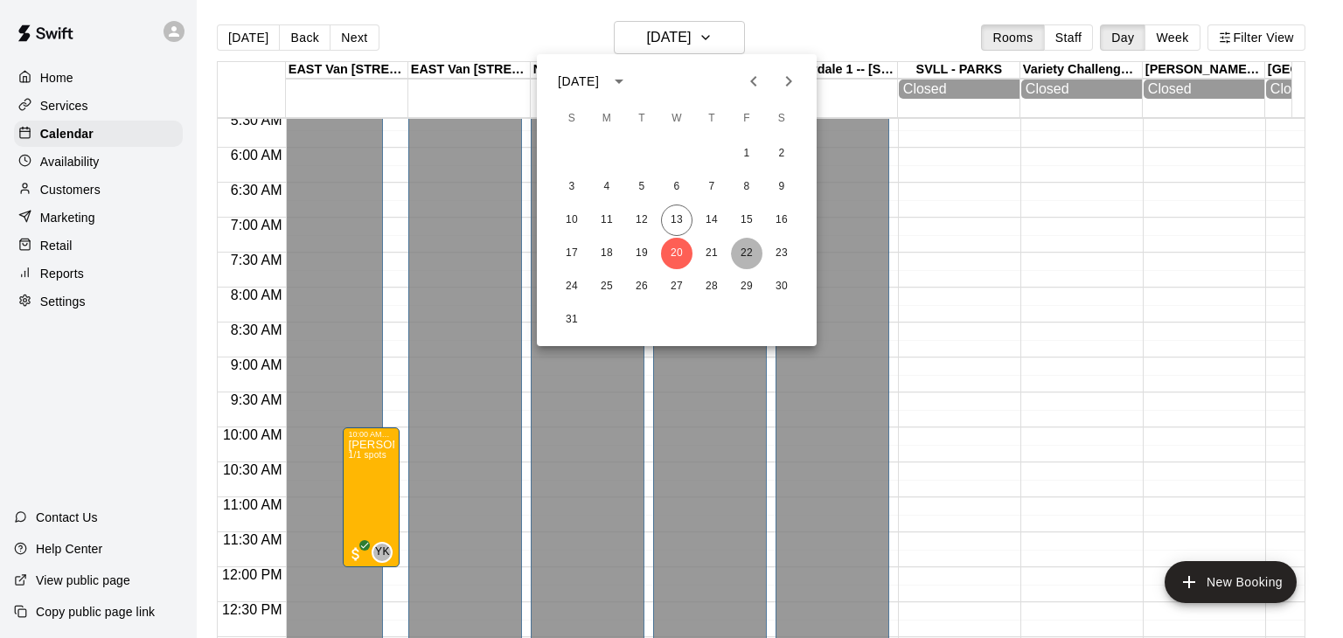
click at [741, 256] on button "22" at bounding box center [746, 253] width 31 height 31
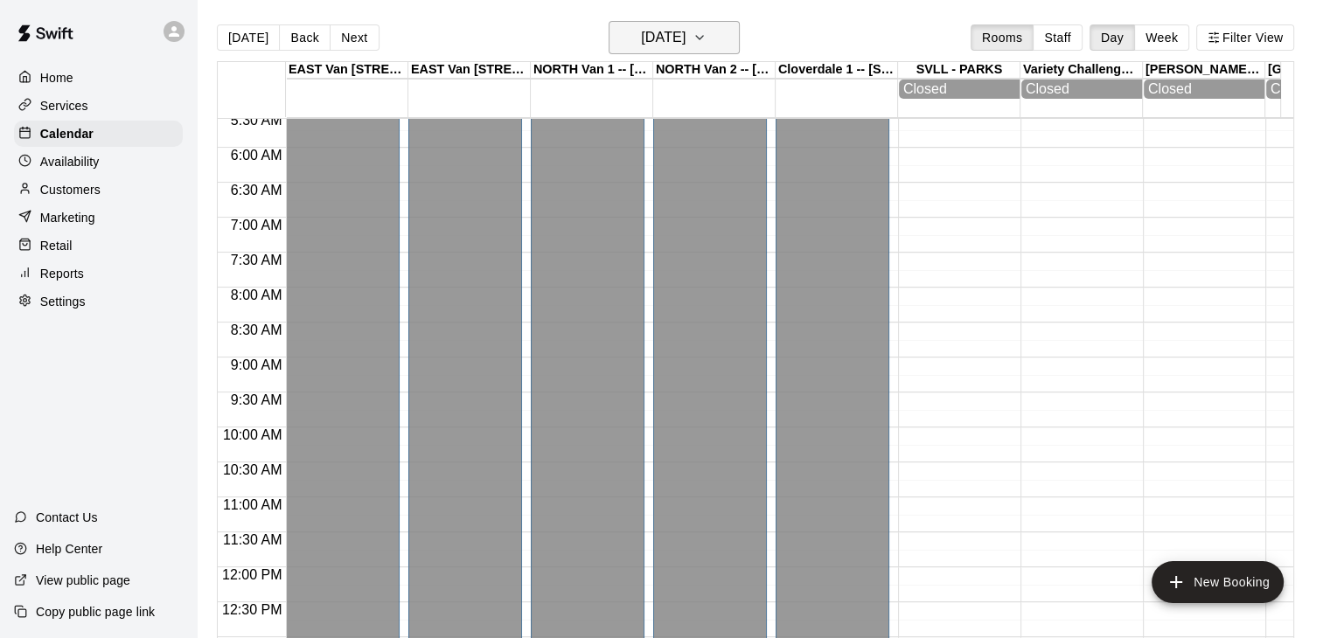
click at [706, 37] on icon "button" at bounding box center [699, 37] width 14 height 21
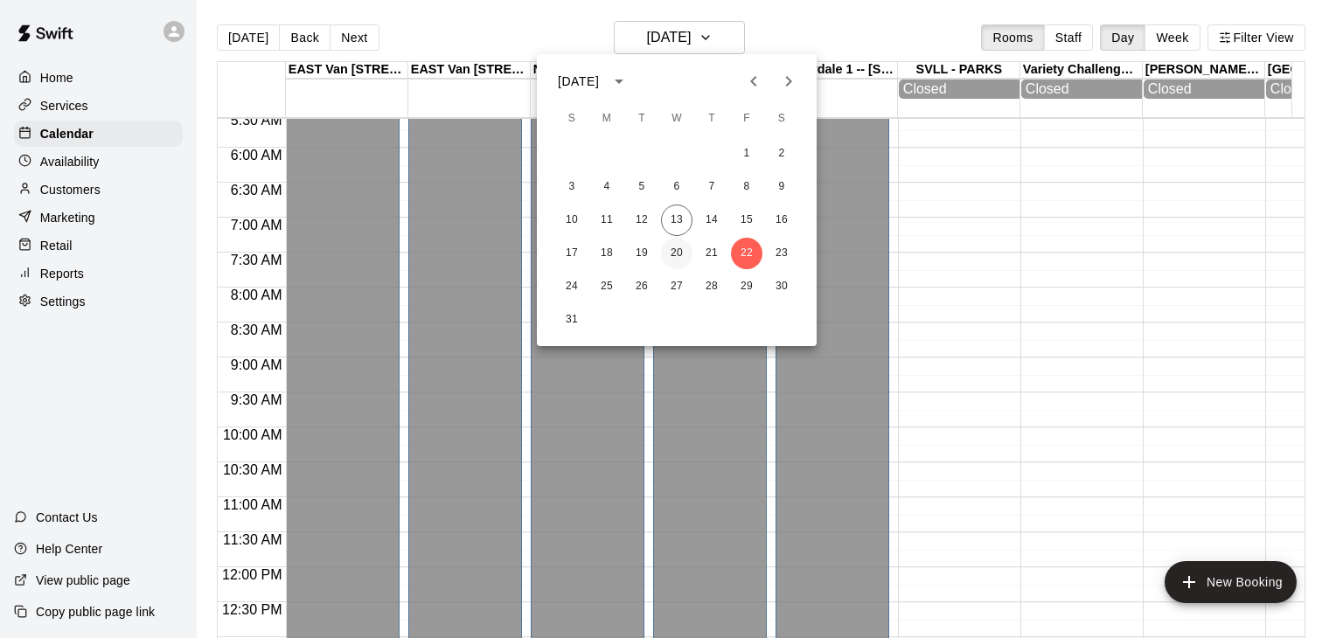
click at [676, 250] on button "20" at bounding box center [676, 253] width 31 height 31
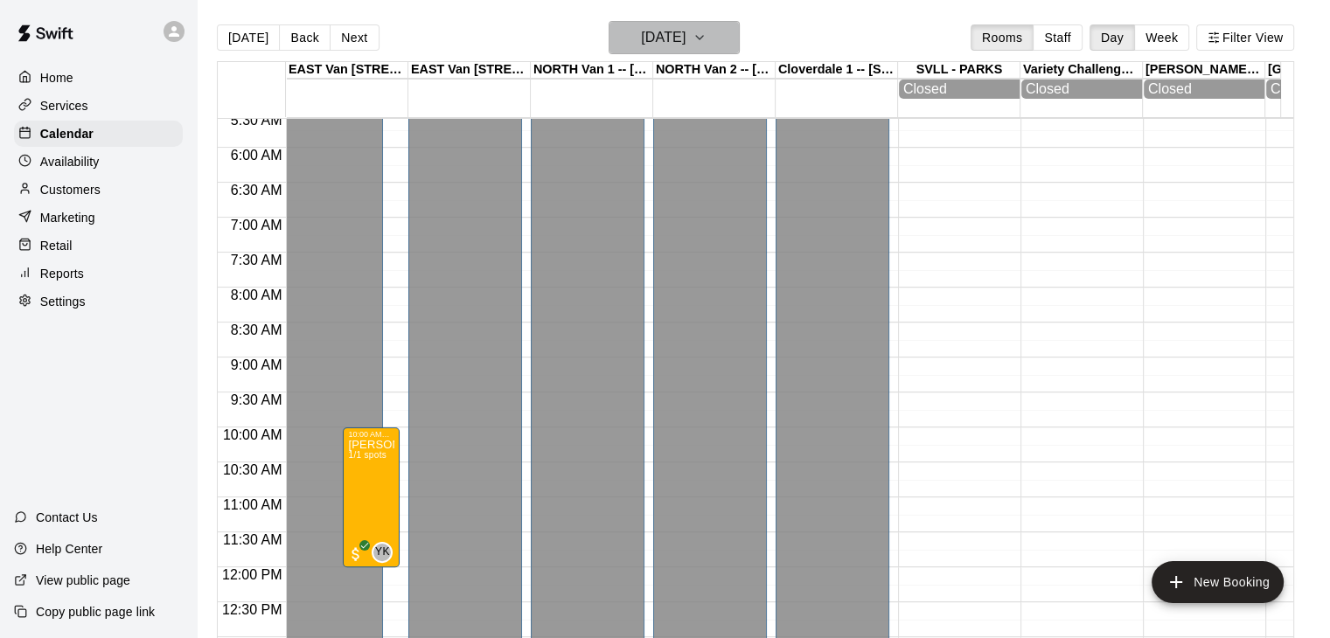
click at [703, 36] on icon "button" at bounding box center [699, 37] width 7 height 3
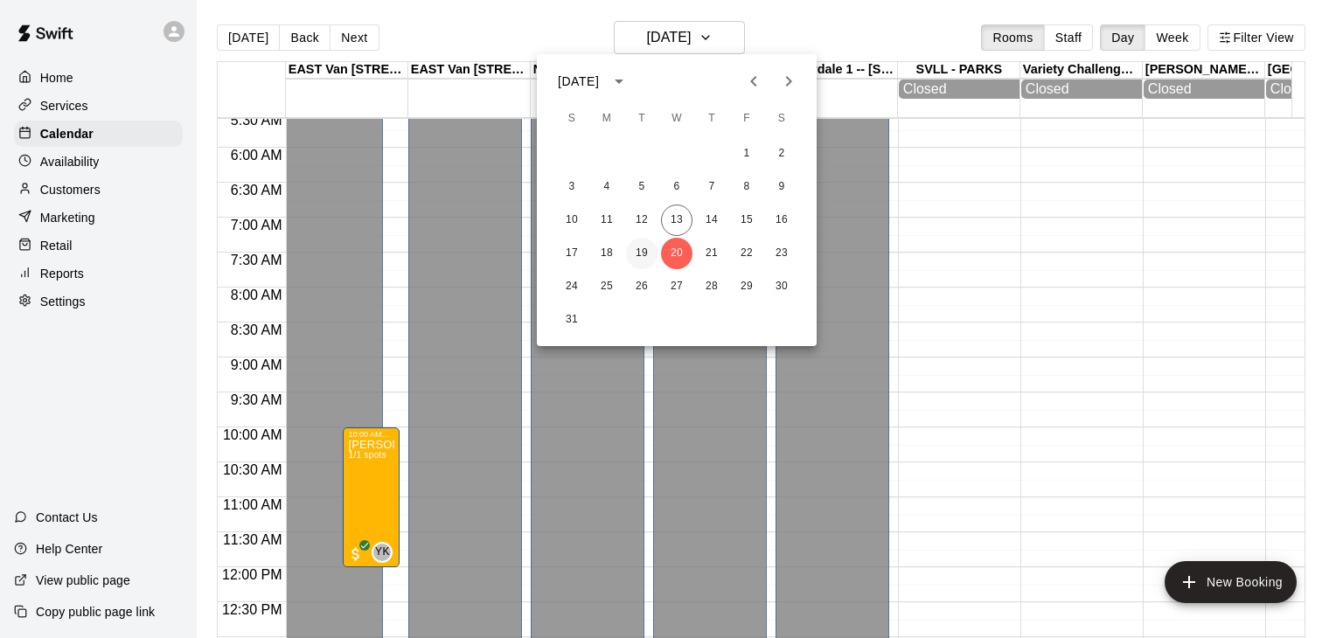
click at [644, 256] on button "19" at bounding box center [641, 253] width 31 height 31
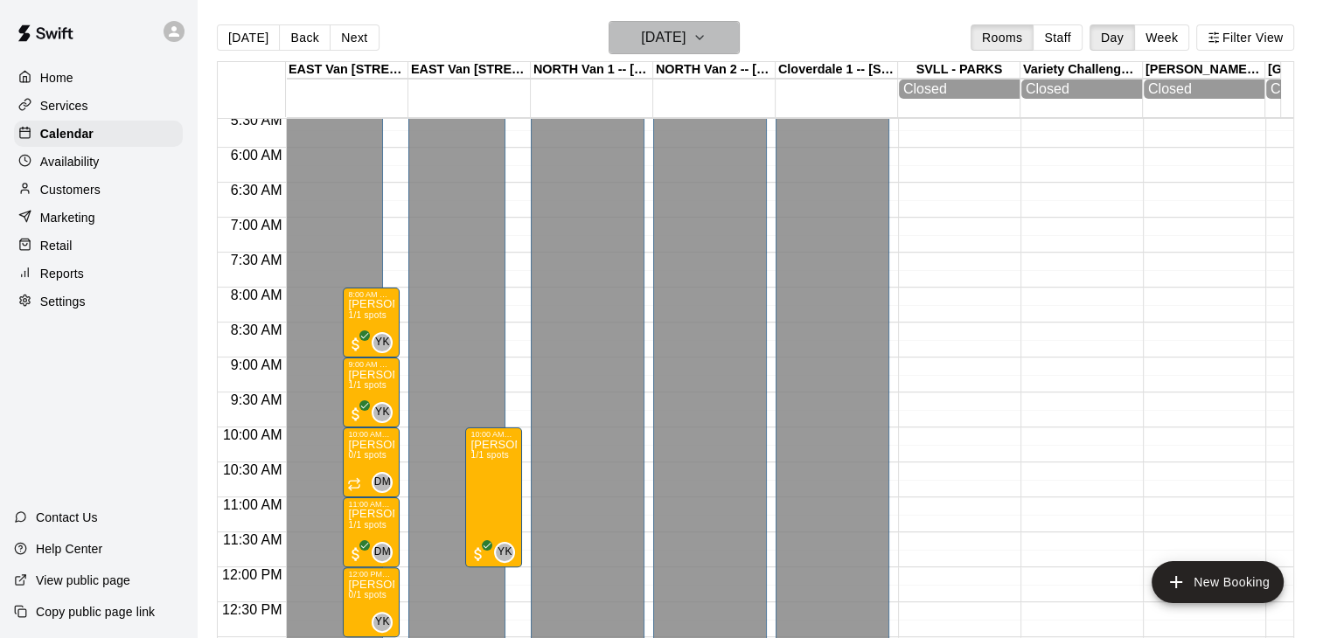
click at [706, 39] on icon "button" at bounding box center [699, 37] width 14 height 21
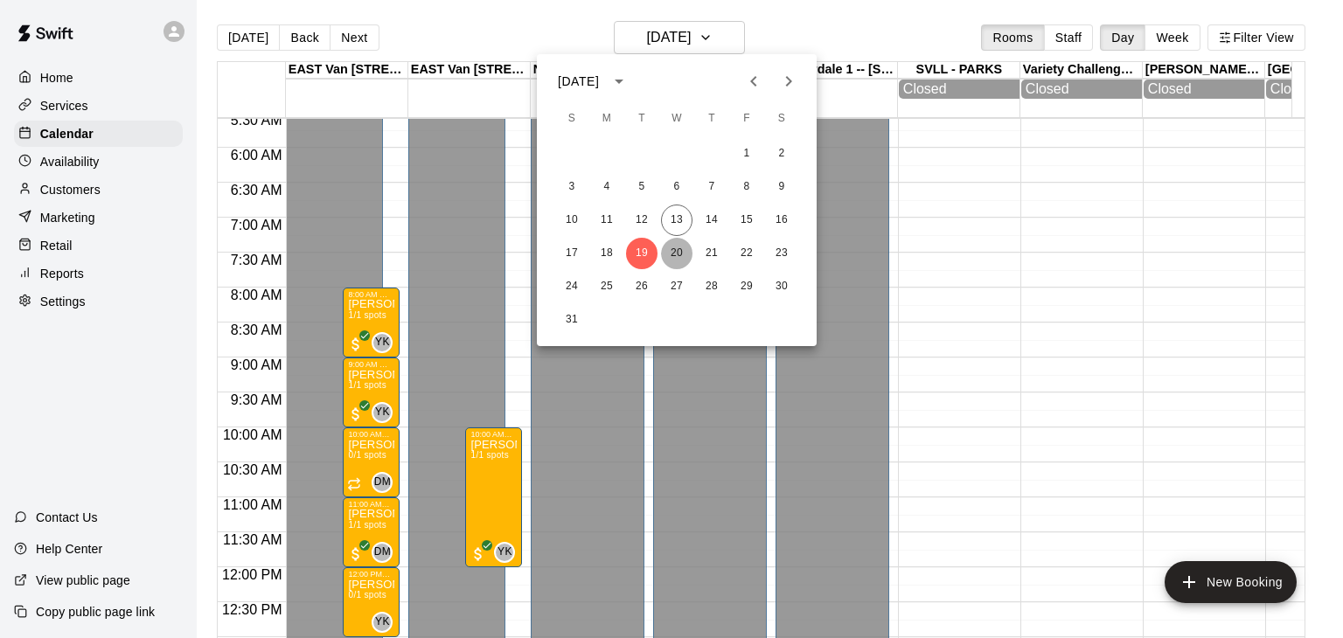
click at [676, 249] on button "20" at bounding box center [676, 253] width 31 height 31
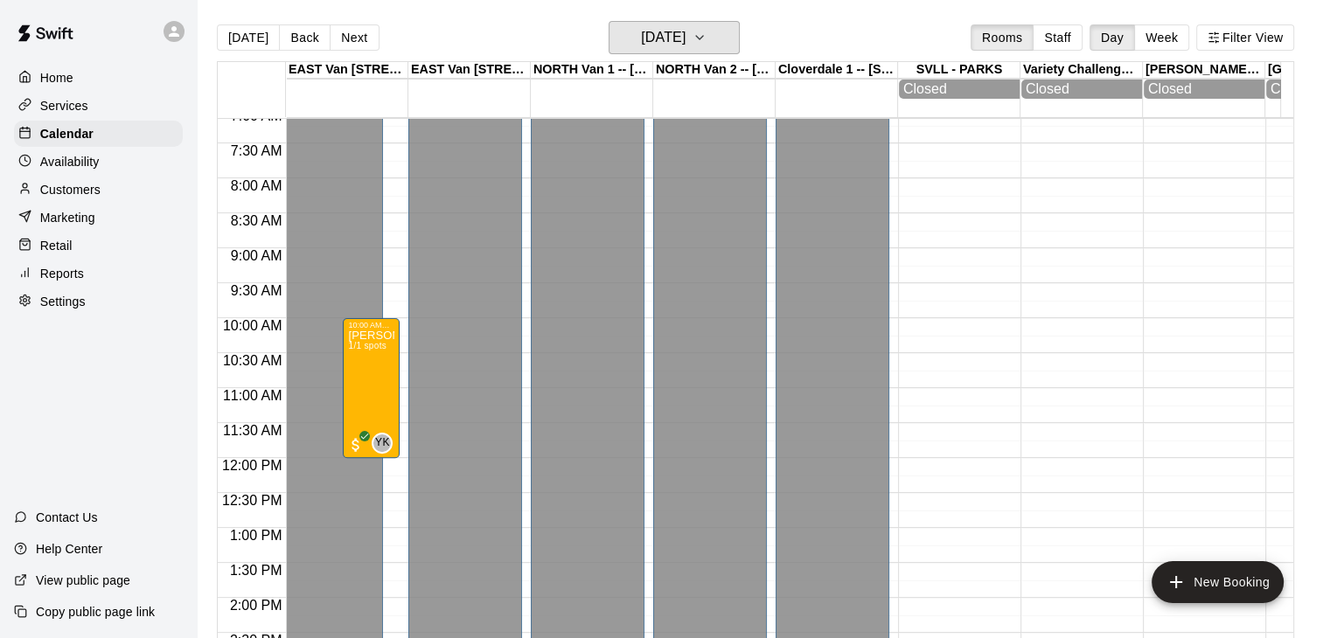
scroll to position [504, 0]
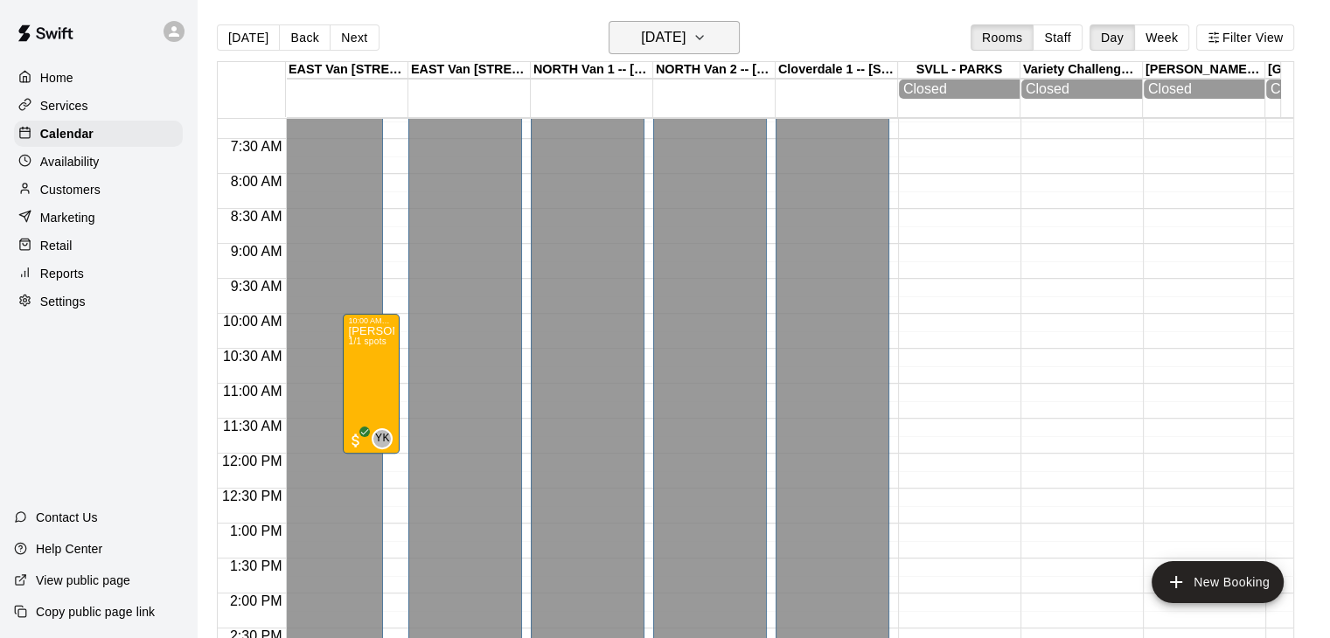
click at [706, 38] on icon "button" at bounding box center [699, 37] width 14 height 21
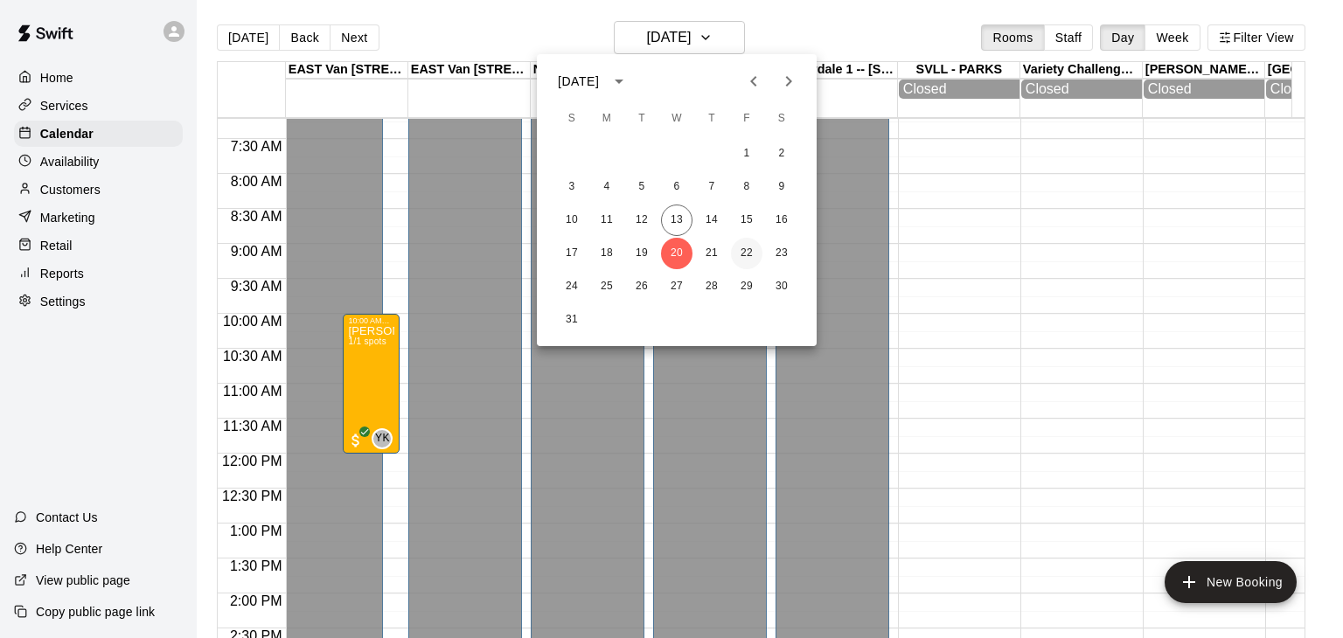
click at [740, 256] on button "22" at bounding box center [746, 253] width 31 height 31
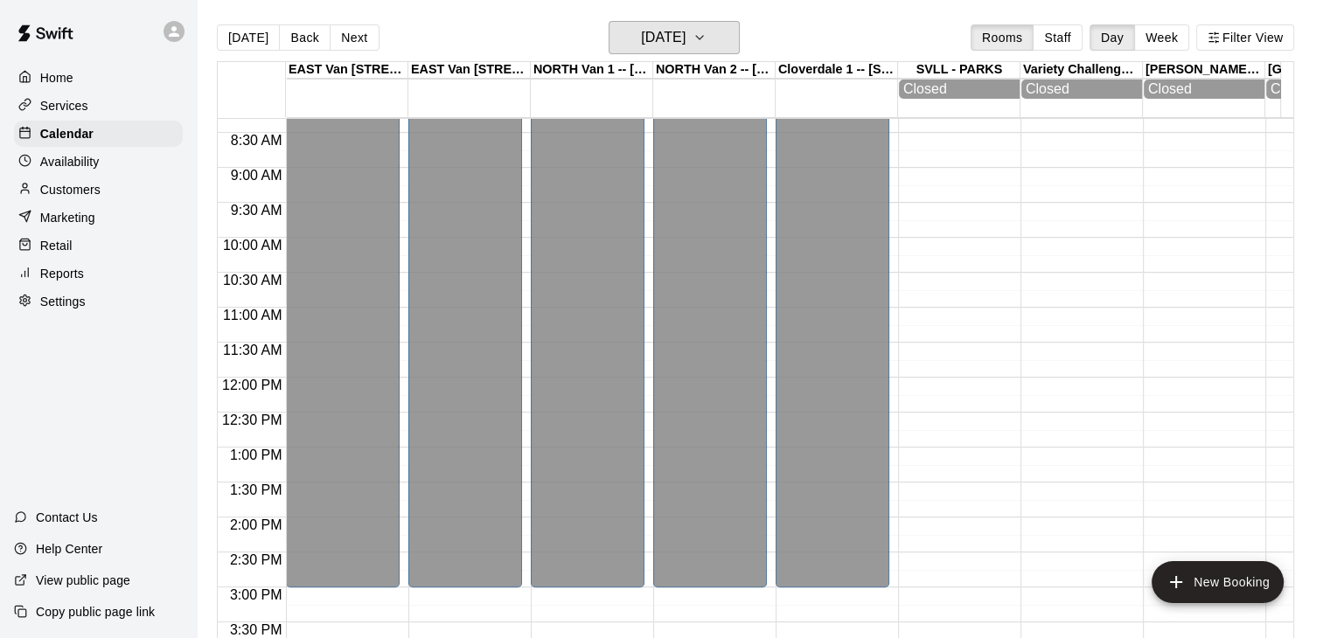
scroll to position [576, 0]
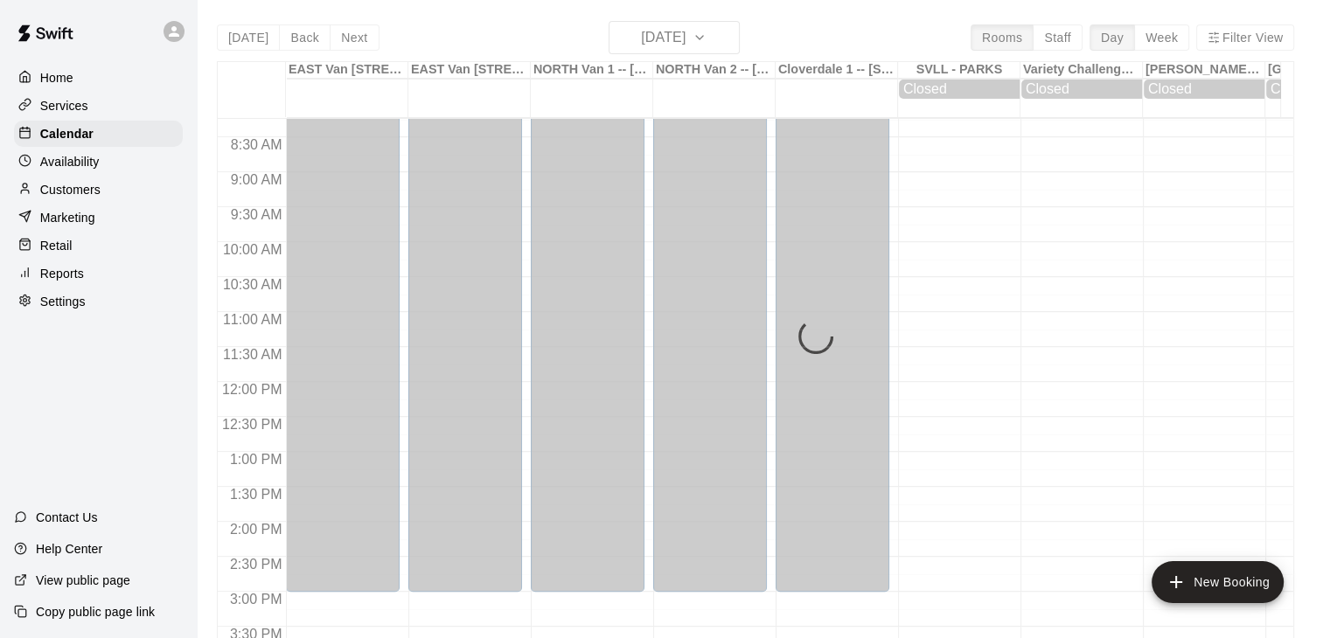
click at [722, 40] on div "Today Back Next Friday Aug 22 Rooms Staff Day Week Filter View EAST Van 1 -- 26…" at bounding box center [755, 340] width 1077 height 638
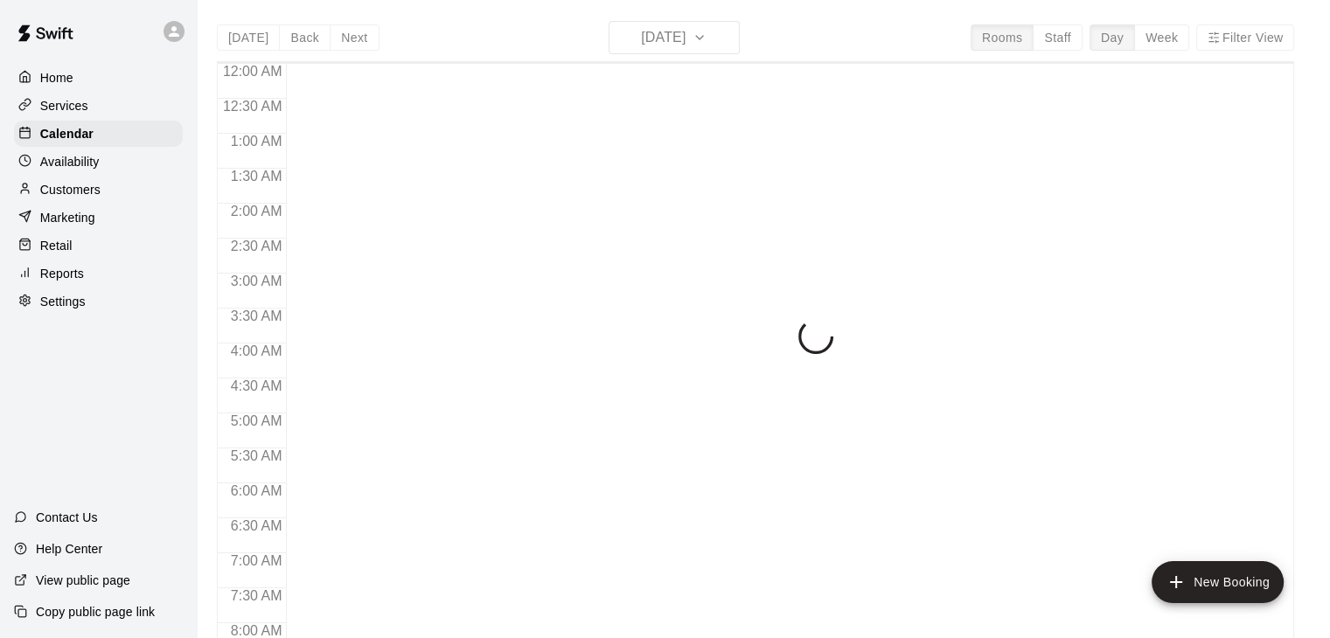
scroll to position [720, 0]
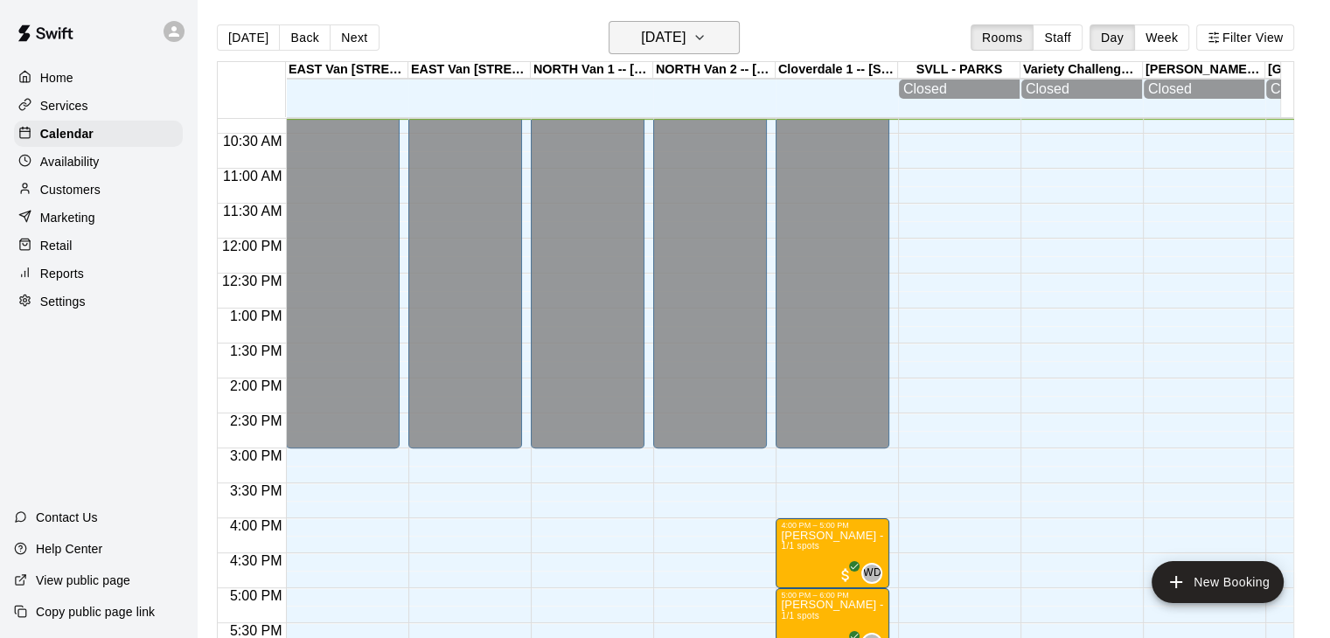
click at [706, 40] on icon "button" at bounding box center [699, 37] width 14 height 21
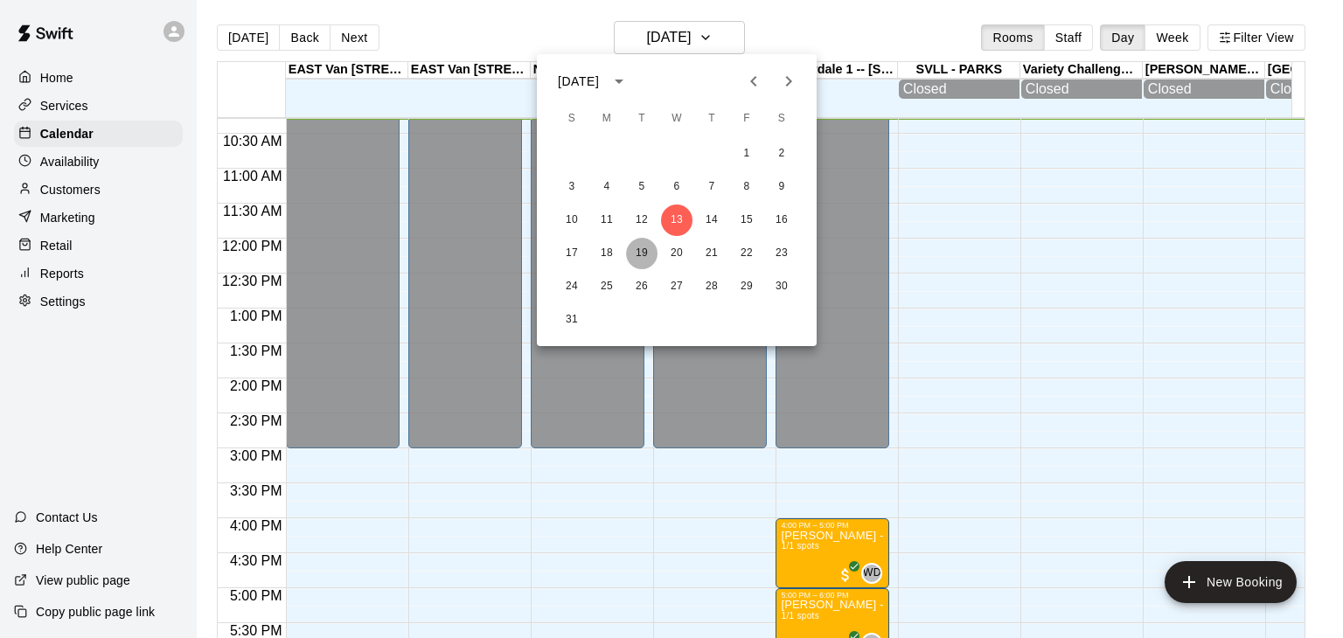
click at [634, 256] on button "19" at bounding box center [641, 253] width 31 height 31
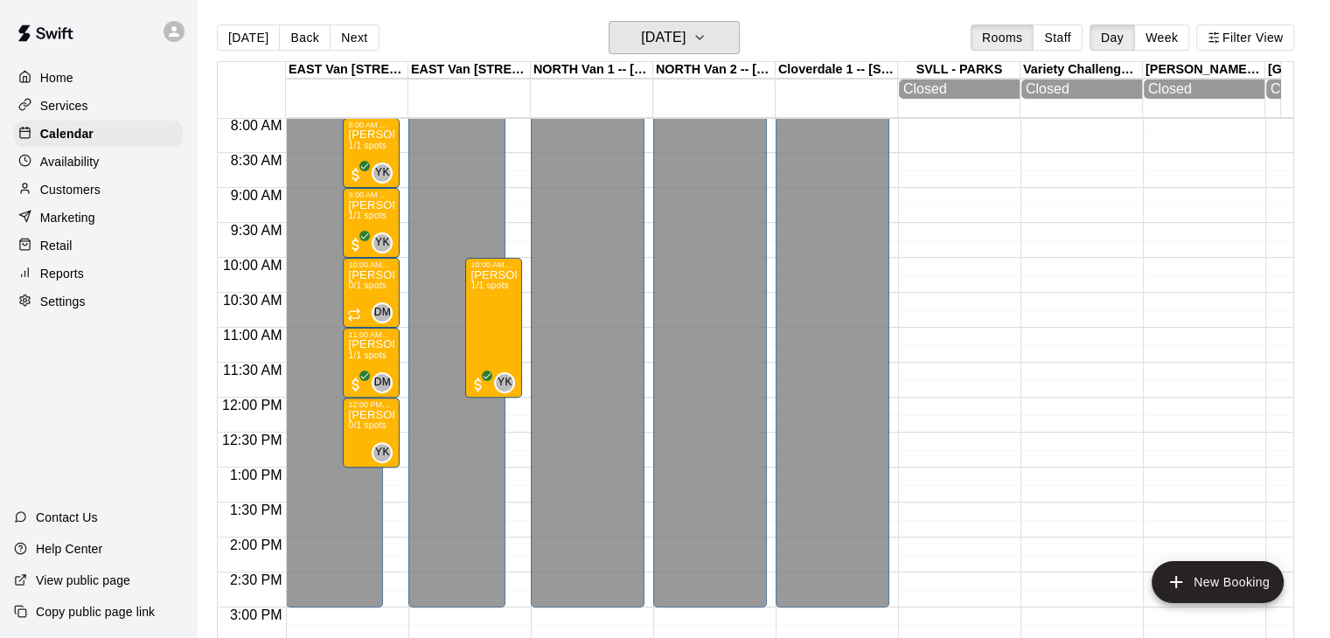
scroll to position [542, 0]
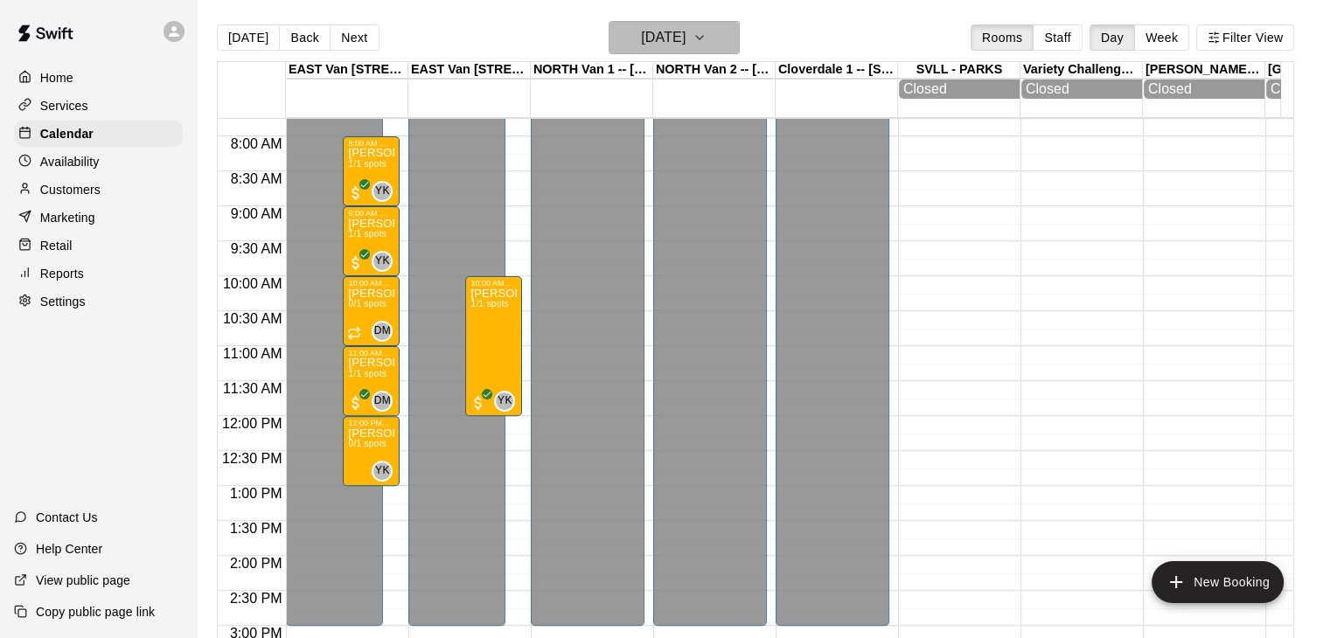
click at [706, 38] on icon "button" at bounding box center [699, 37] width 14 height 21
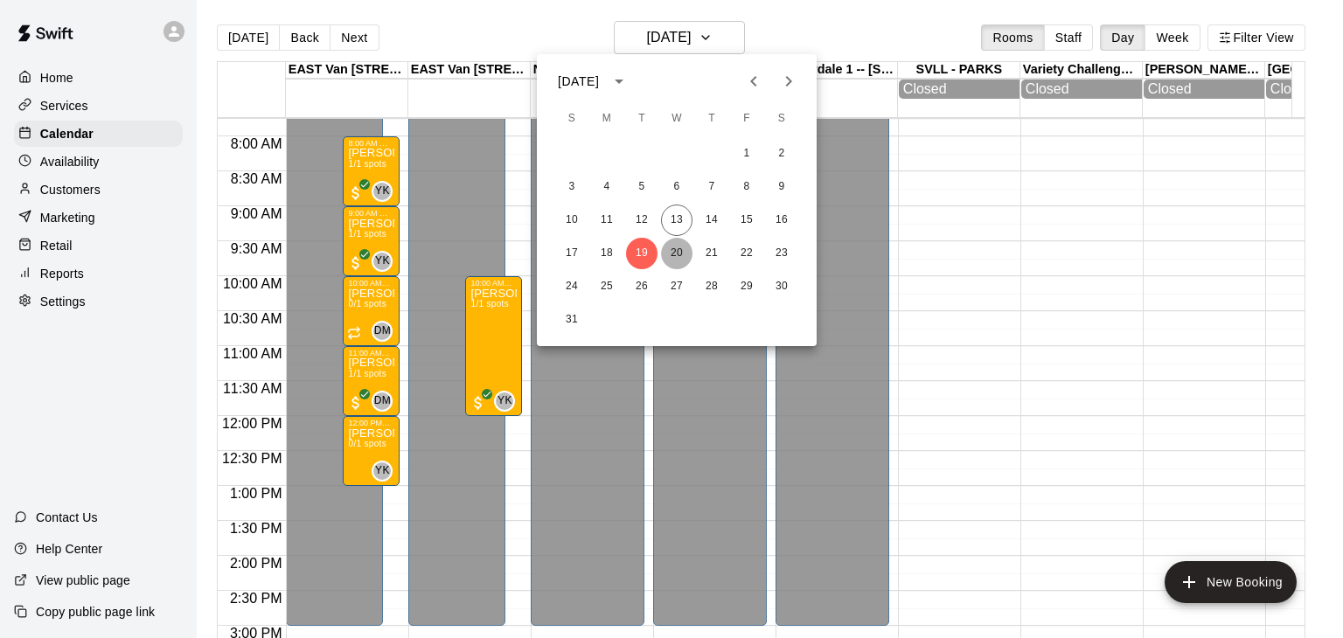
click at [678, 253] on button "20" at bounding box center [676, 253] width 31 height 31
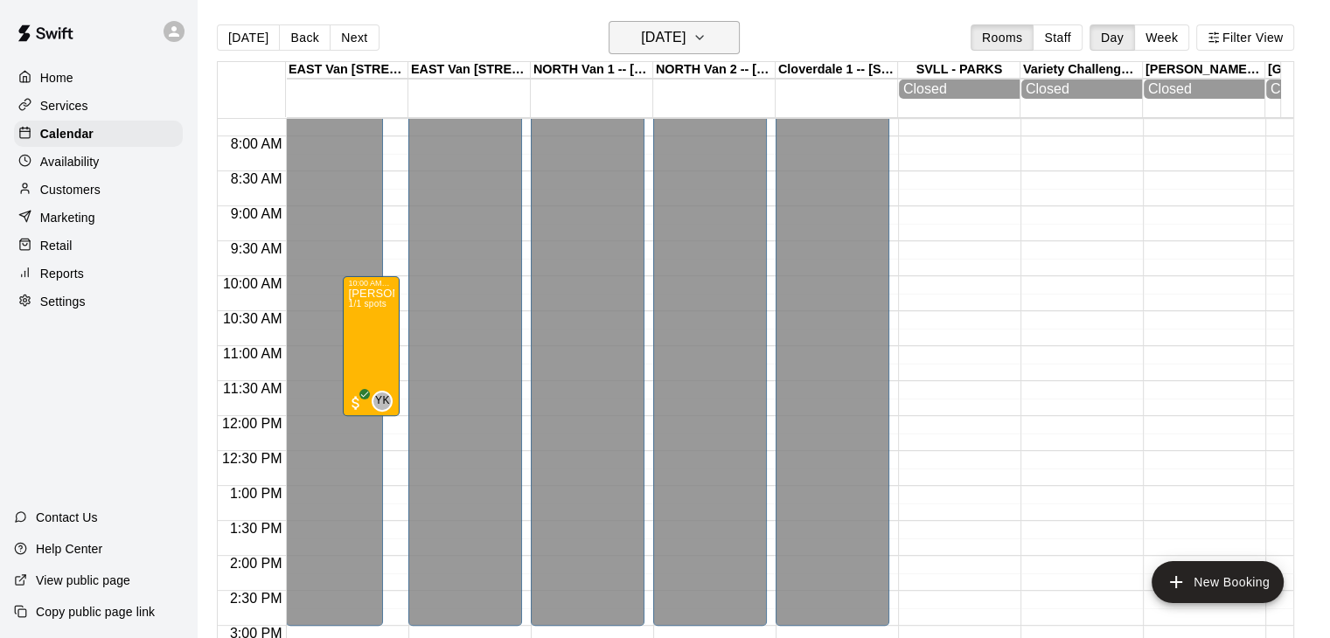
click at [706, 39] on icon "button" at bounding box center [699, 37] width 14 height 21
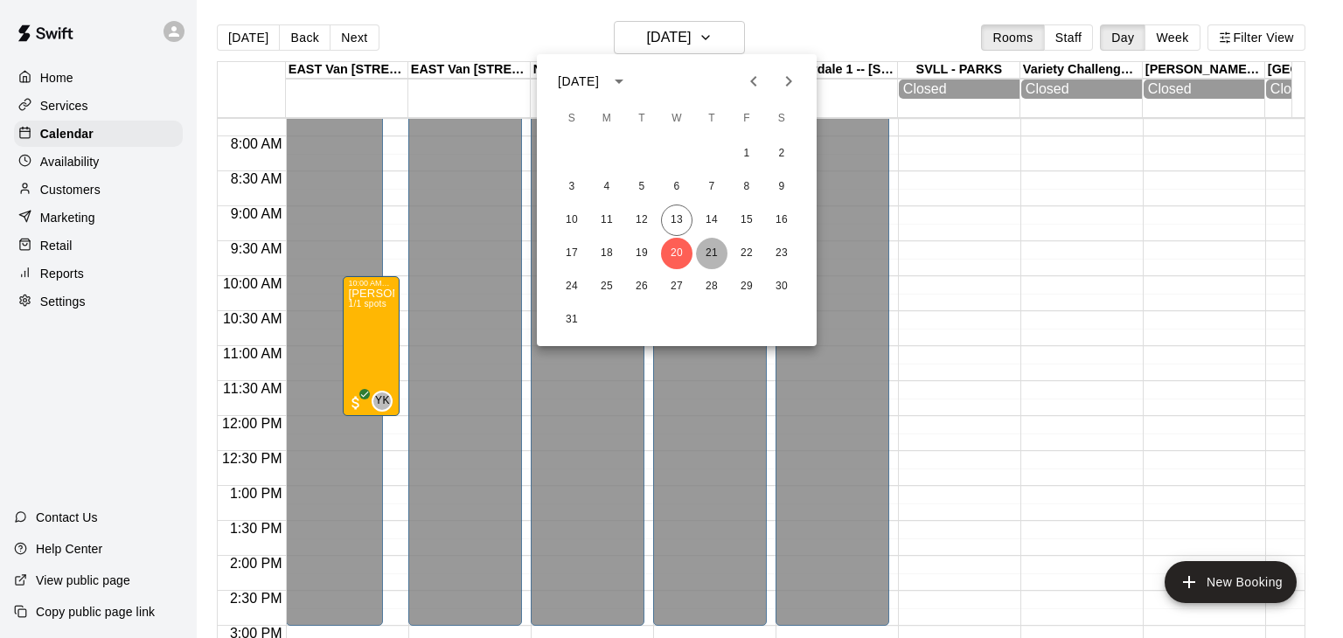
click at [713, 256] on button "21" at bounding box center [711, 253] width 31 height 31
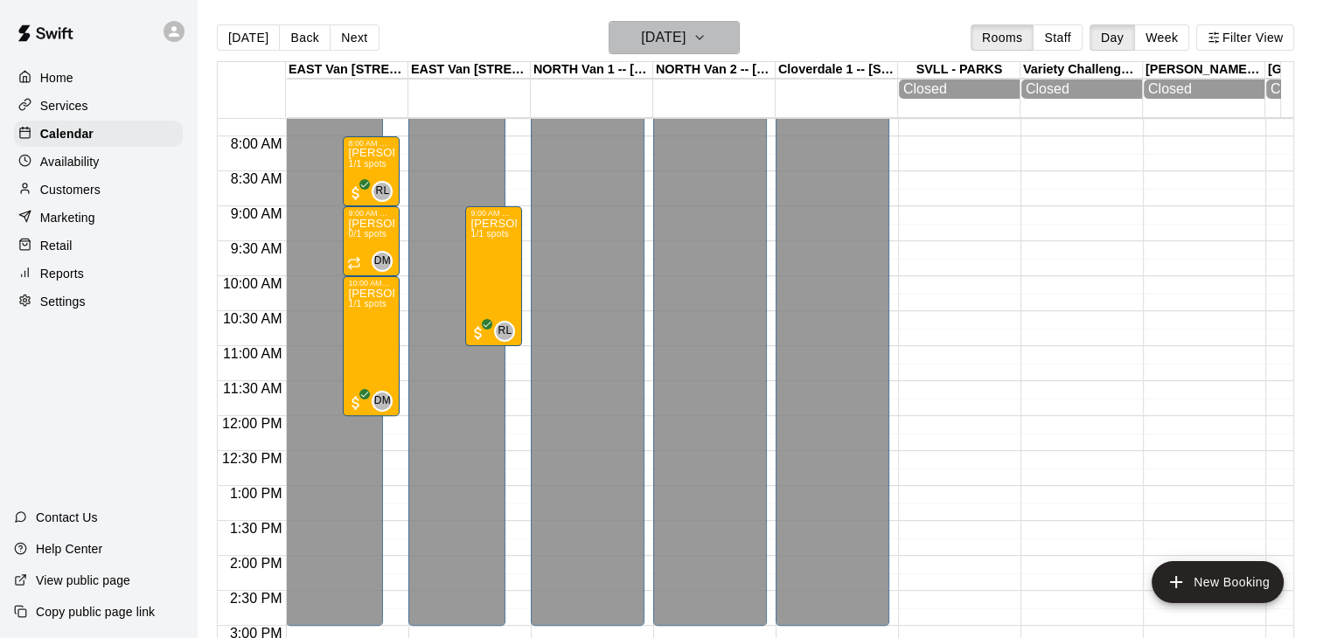
click at [706, 44] on icon "button" at bounding box center [699, 37] width 14 height 21
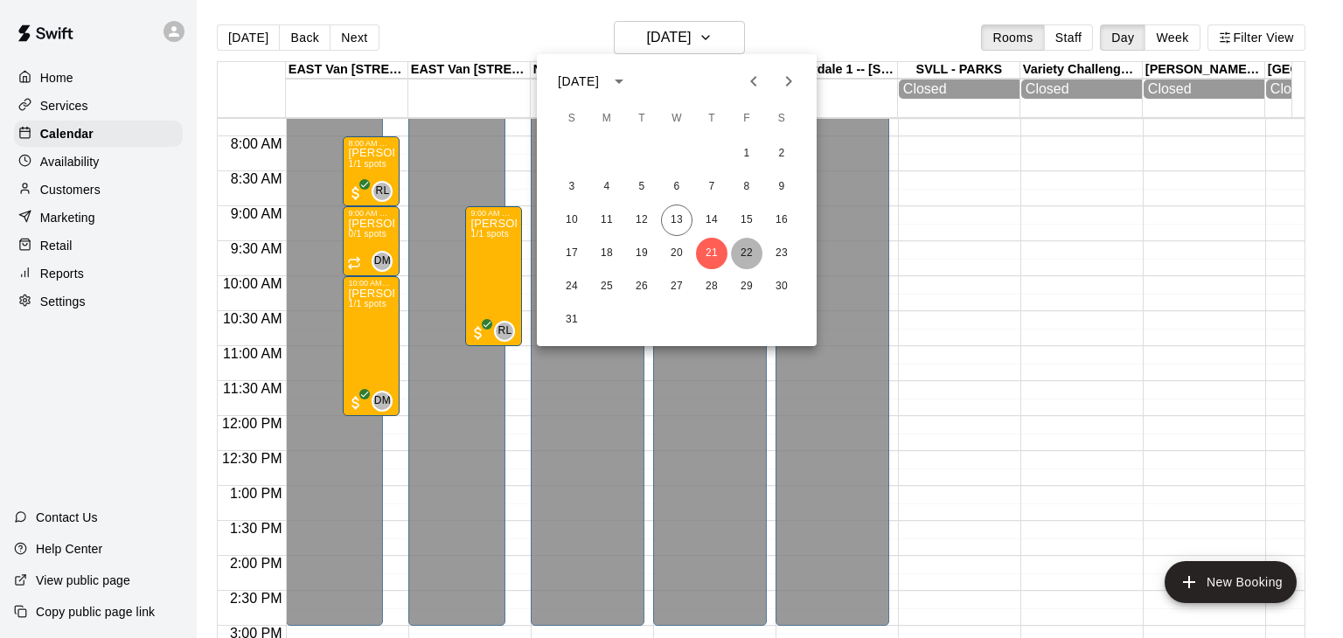
click at [748, 249] on button "22" at bounding box center [746, 253] width 31 height 31
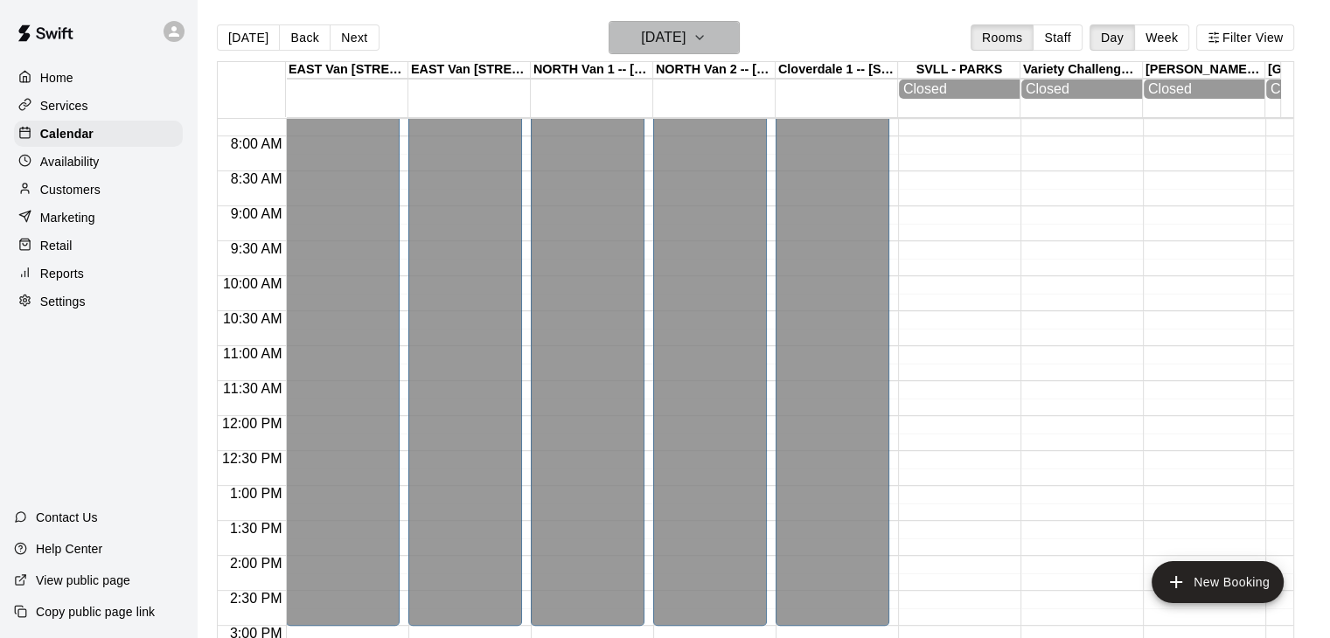
click at [706, 34] on icon "button" at bounding box center [699, 37] width 14 height 21
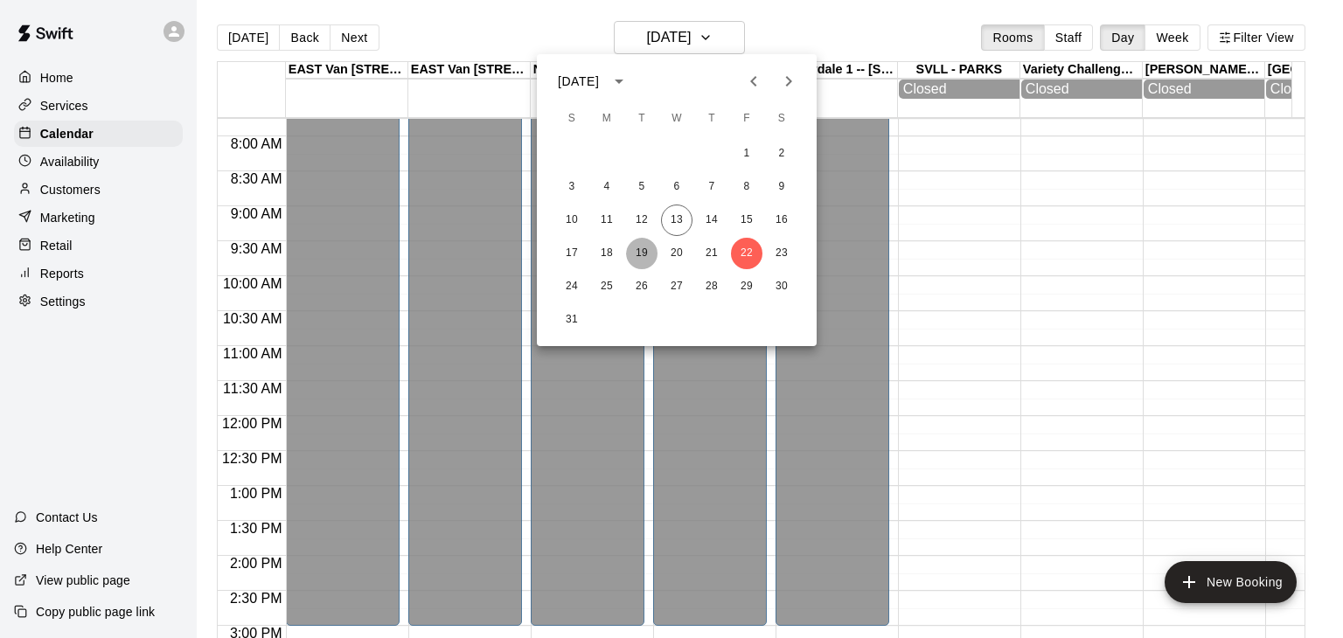
click at [633, 255] on button "19" at bounding box center [641, 253] width 31 height 31
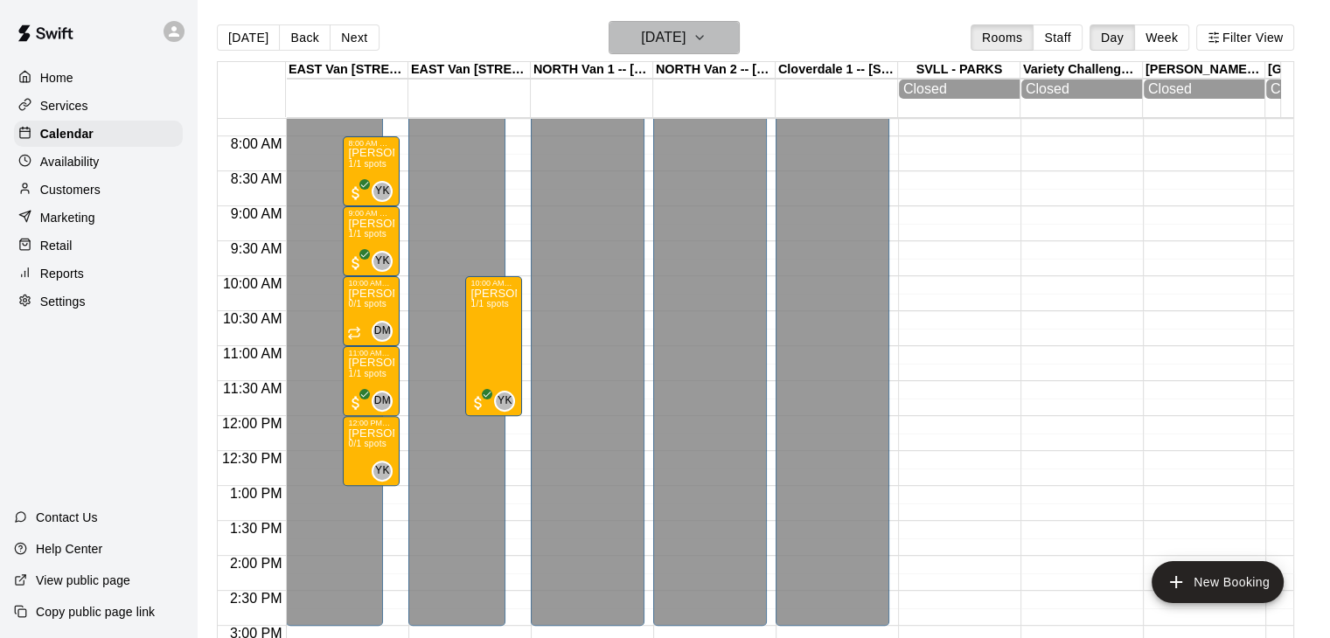
click at [706, 33] on icon "button" at bounding box center [699, 37] width 14 height 21
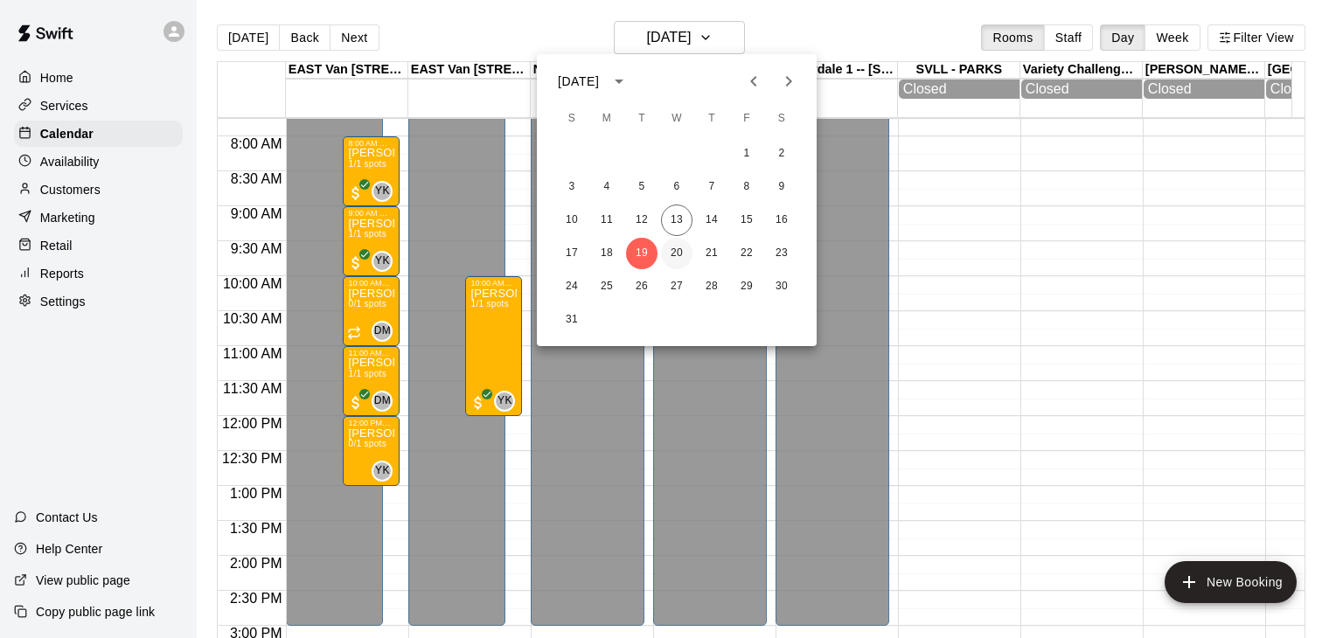
click at [672, 247] on button "20" at bounding box center [676, 253] width 31 height 31
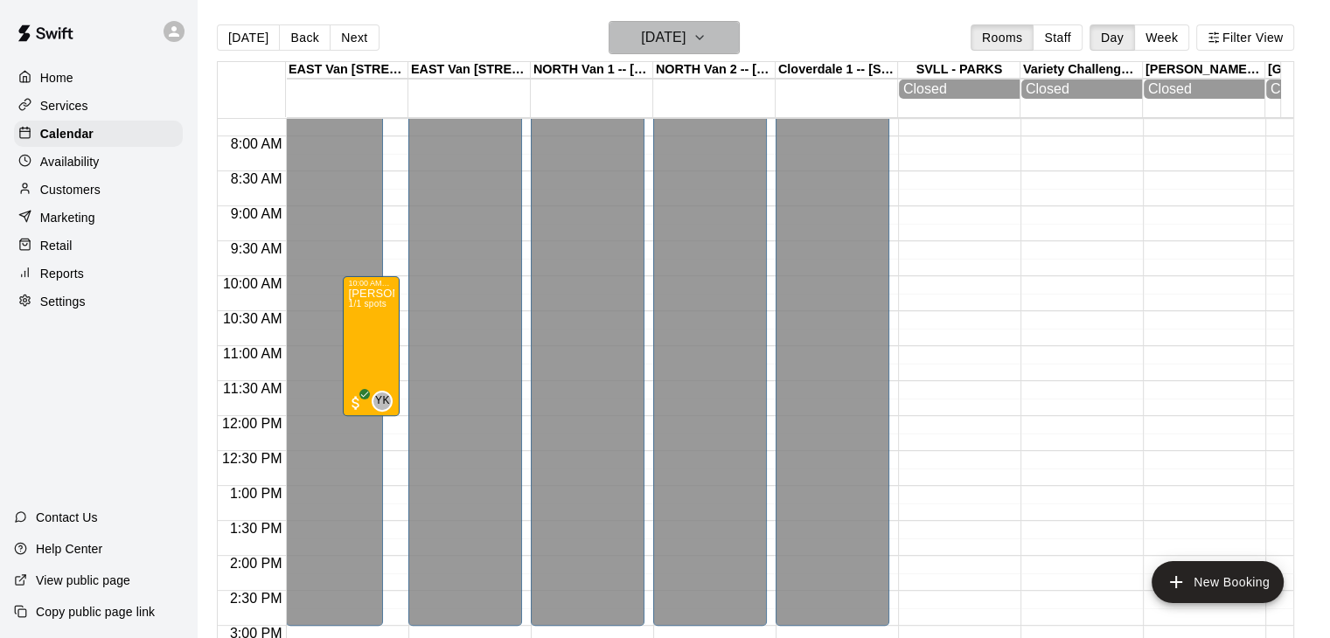
click at [706, 39] on icon "button" at bounding box center [699, 37] width 14 height 21
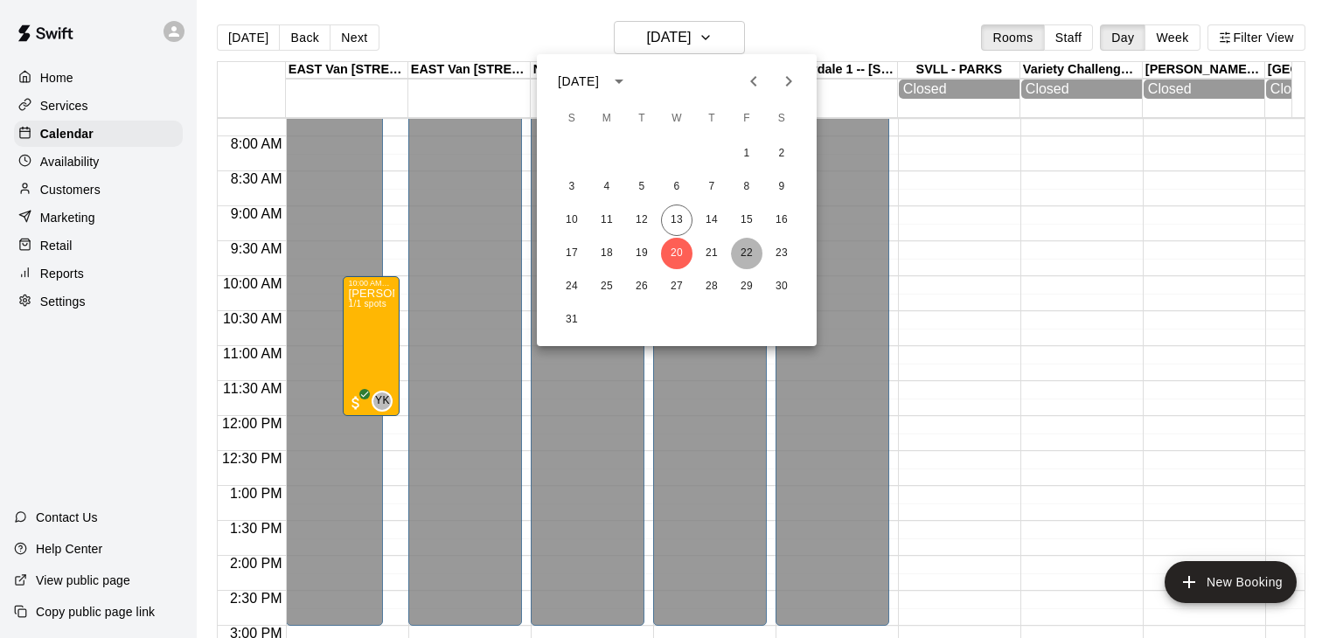
click at [748, 253] on button "22" at bounding box center [746, 253] width 31 height 31
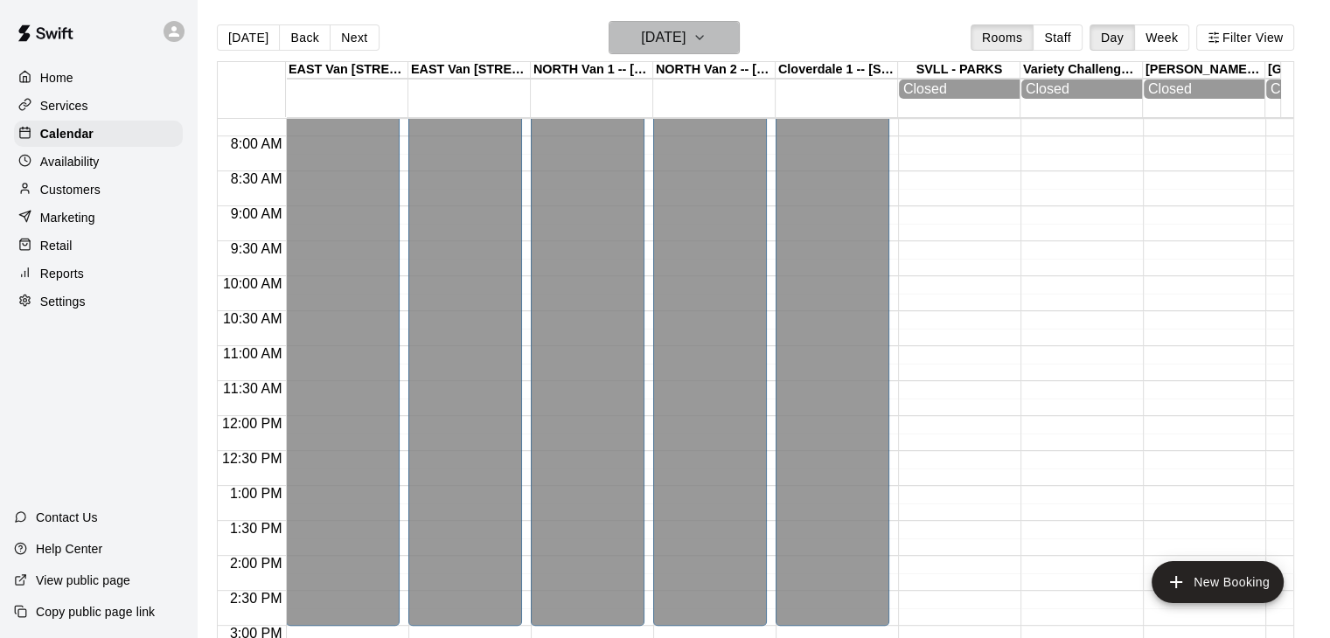
click at [706, 38] on icon "button" at bounding box center [699, 37] width 14 height 21
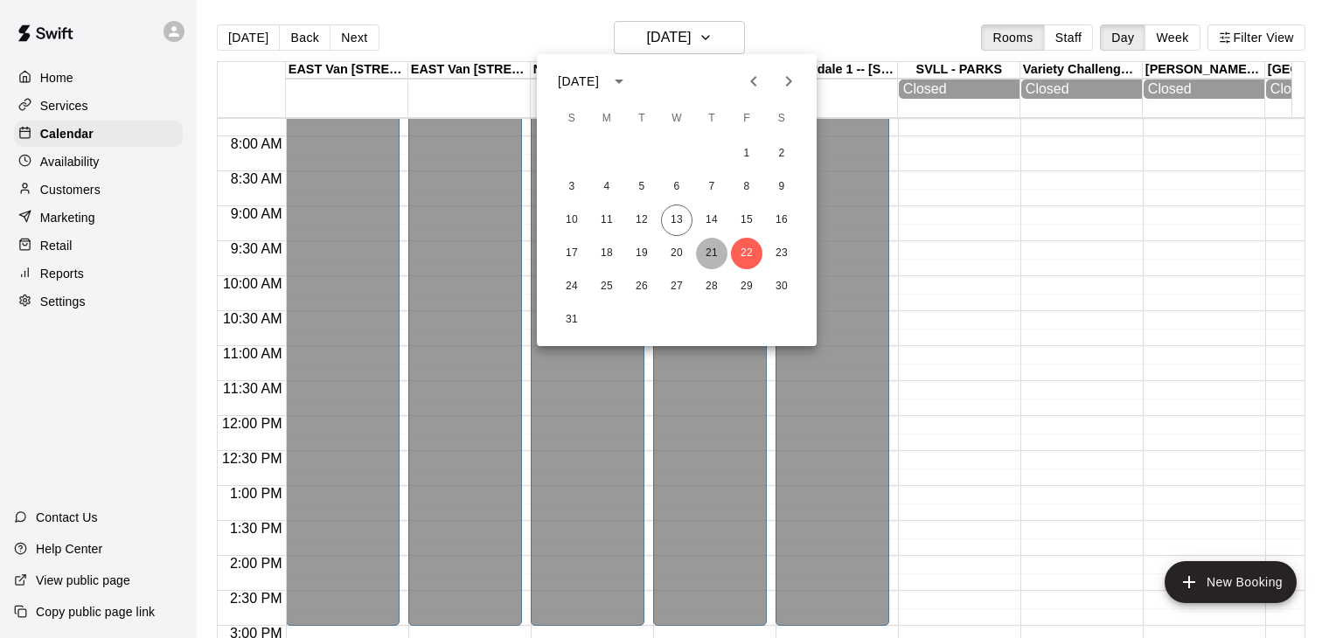
click at [713, 253] on button "21" at bounding box center [711, 253] width 31 height 31
